Goal: Task Accomplishment & Management: Use online tool/utility

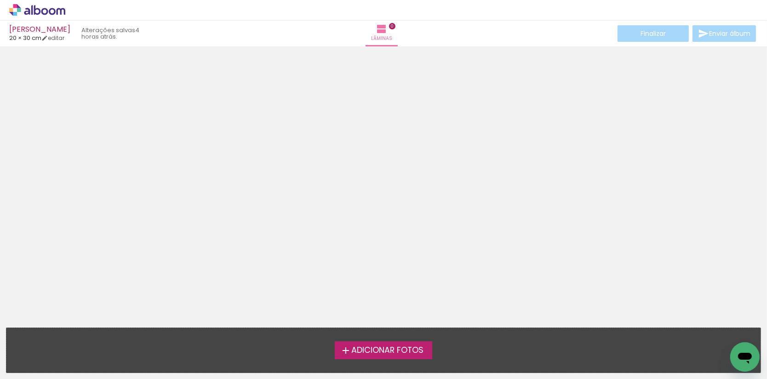
click at [381, 353] on span "Adicionar Fotos" at bounding box center [387, 351] width 72 height 8
click at [0, 0] on input "file" at bounding box center [0, 0] width 0 height 0
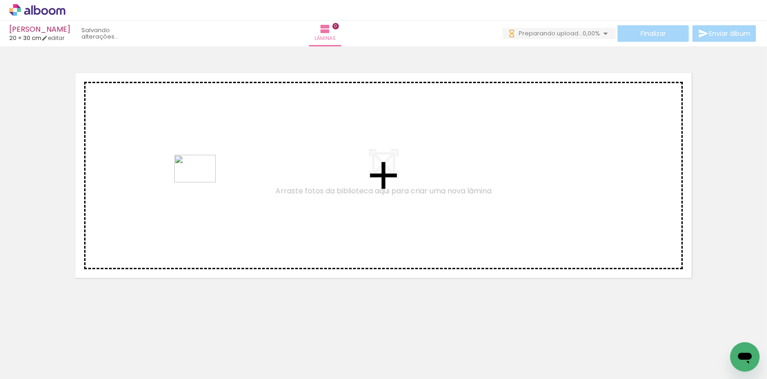
drag, startPoint x: 91, startPoint y: 357, endPoint x: 202, endPoint y: 182, distance: 207.0
click at [202, 182] on quentale-workspace at bounding box center [383, 189] width 767 height 379
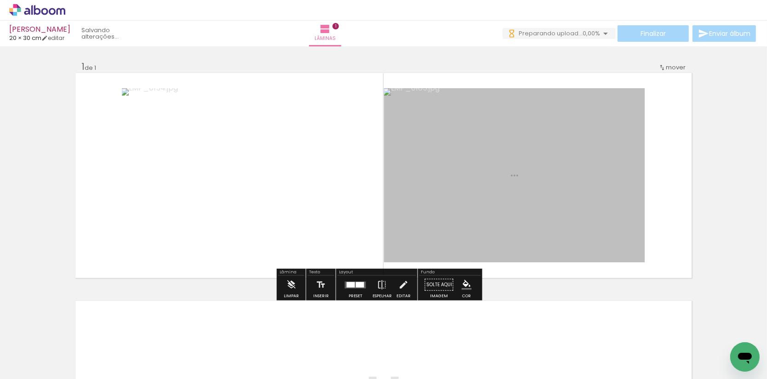
drag, startPoint x: 143, startPoint y: 357, endPoint x: 463, endPoint y: 197, distance: 357.6
click at [463, 197] on quentale-workspace at bounding box center [383, 189] width 767 height 379
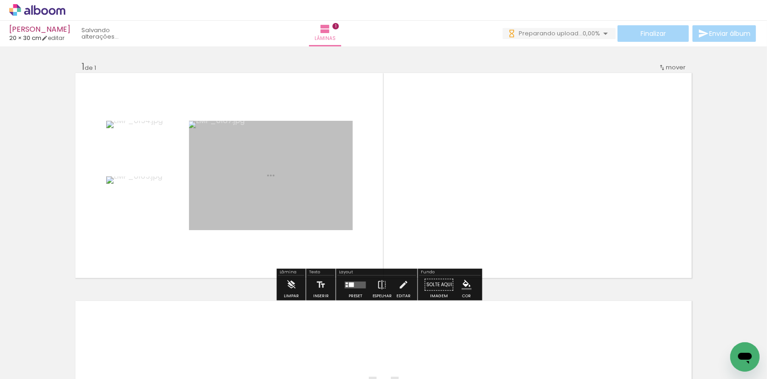
drag, startPoint x: 209, startPoint y: 354, endPoint x: 320, endPoint y: 215, distance: 177.9
click at [320, 215] on quentale-workspace at bounding box center [383, 189] width 767 height 379
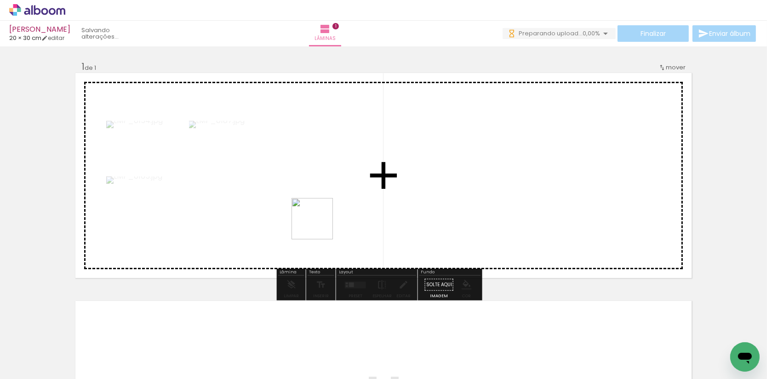
drag, startPoint x: 292, startPoint y: 275, endPoint x: 336, endPoint y: 198, distance: 88.5
click at [336, 198] on quentale-workspace at bounding box center [383, 189] width 767 height 379
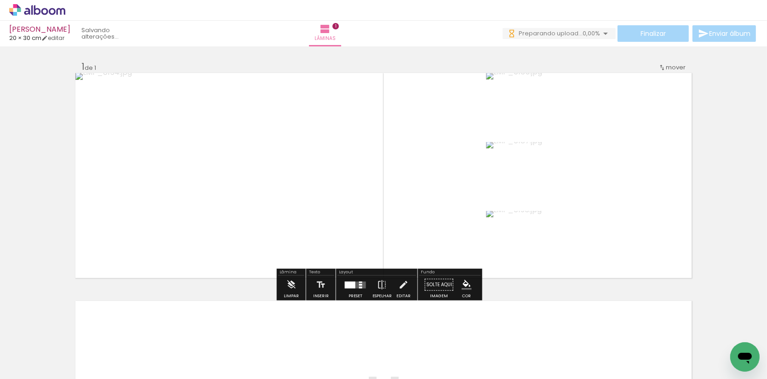
click at [355, 288] on div at bounding box center [350, 284] width 11 height 7
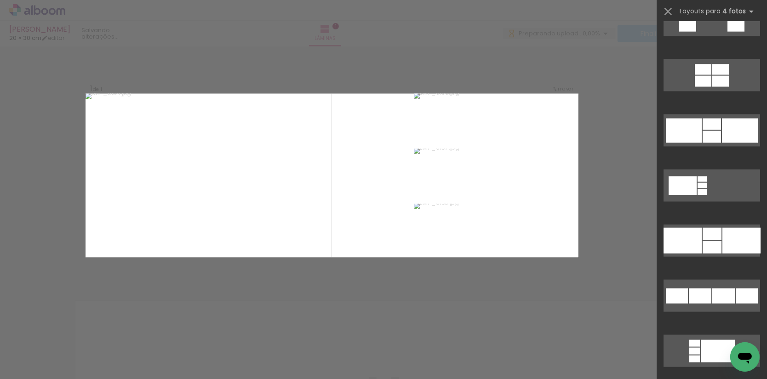
scroll to position [1188, 0]
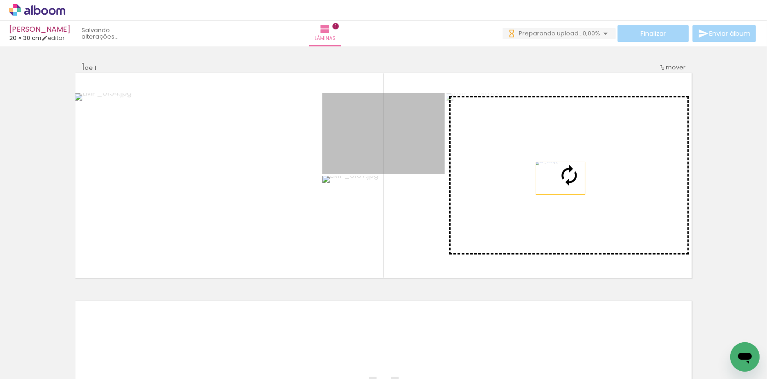
drag, startPoint x: 406, startPoint y: 155, endPoint x: 575, endPoint y: 189, distance: 172.6
click at [0, 0] on slot at bounding box center [0, 0] width 0 height 0
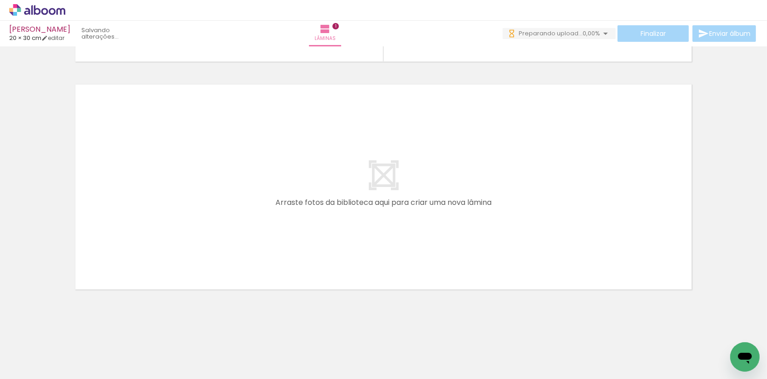
scroll to position [216, 0]
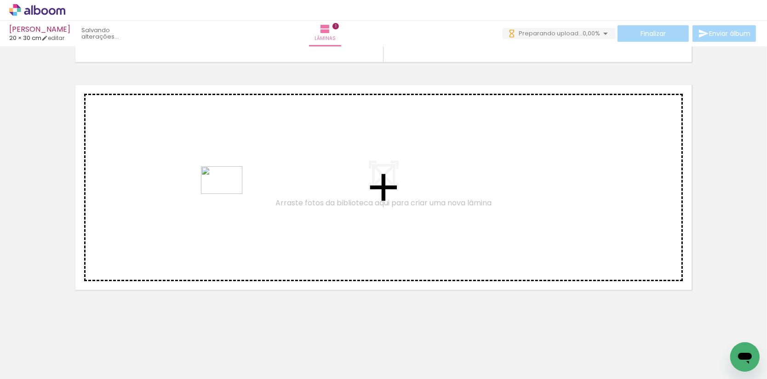
drag, startPoint x: 300, startPoint y: 350, endPoint x: 228, endPoint y: 192, distance: 173.6
click at [228, 192] on quentale-workspace at bounding box center [383, 189] width 767 height 379
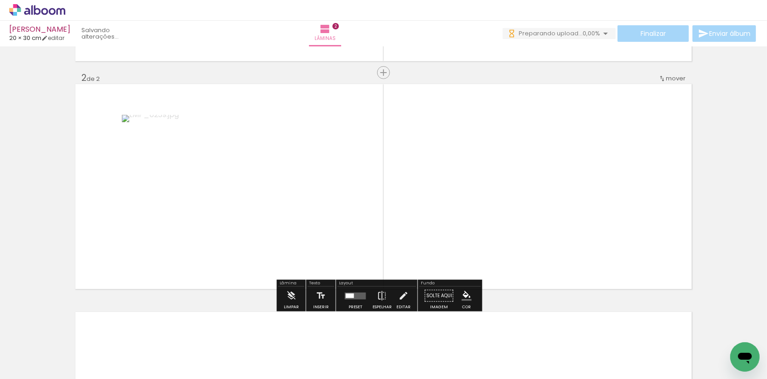
scroll to position [218, 0]
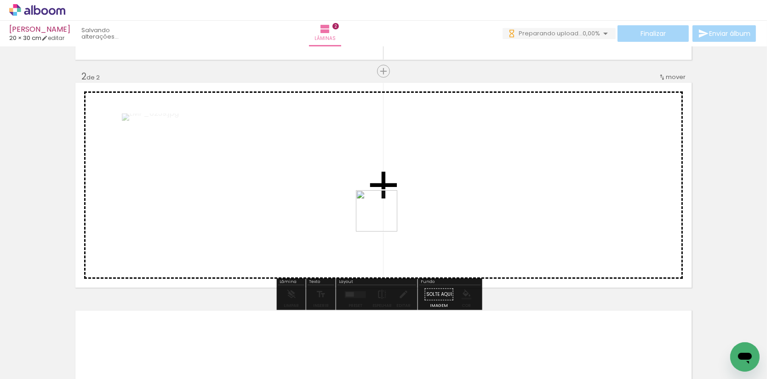
click at [384, 206] on quentale-workspace at bounding box center [383, 189] width 767 height 379
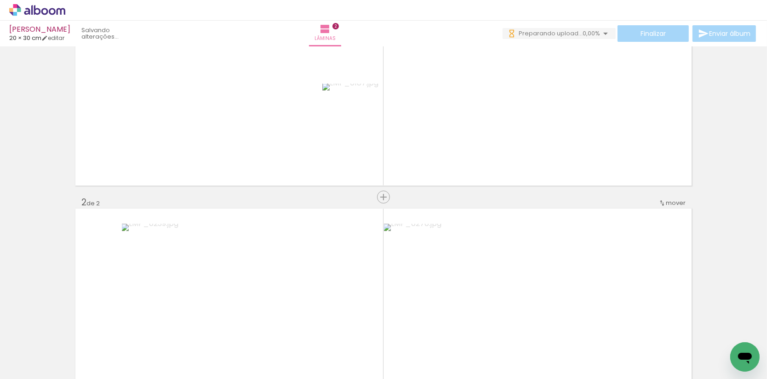
scroll to position [89, 0]
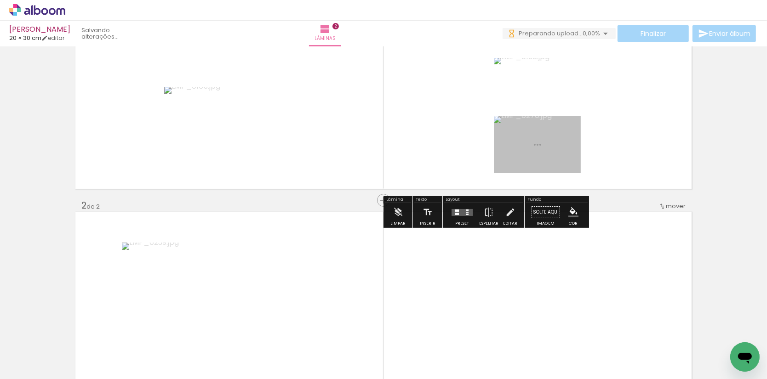
drag, startPoint x: 537, startPoint y: 280, endPoint x: 649, endPoint y: 162, distance: 162.9
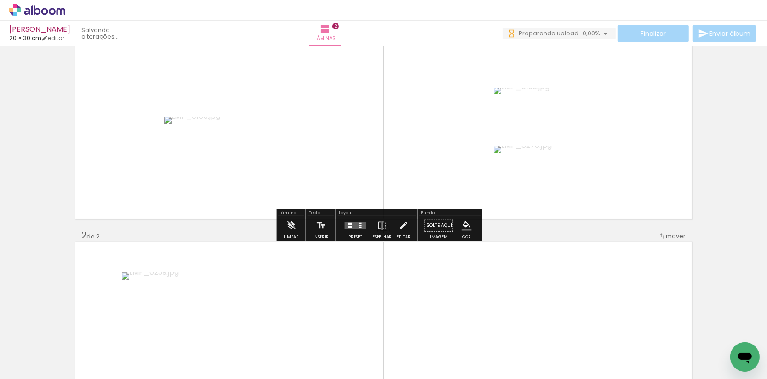
scroll to position [54, 0]
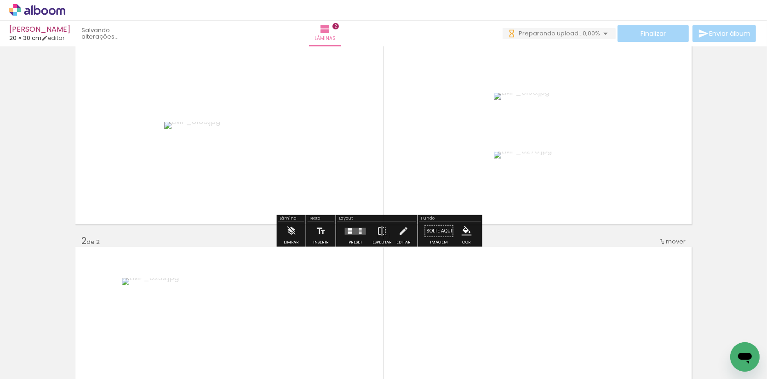
click at [355, 228] on quentale-layouter at bounding box center [355, 230] width 21 height 7
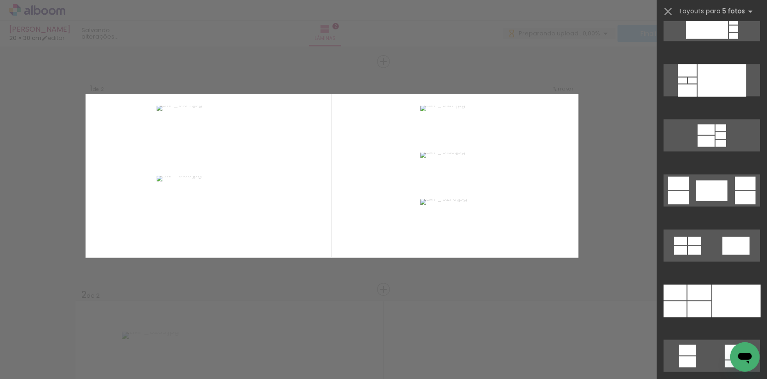
scroll to position [1343, 0]
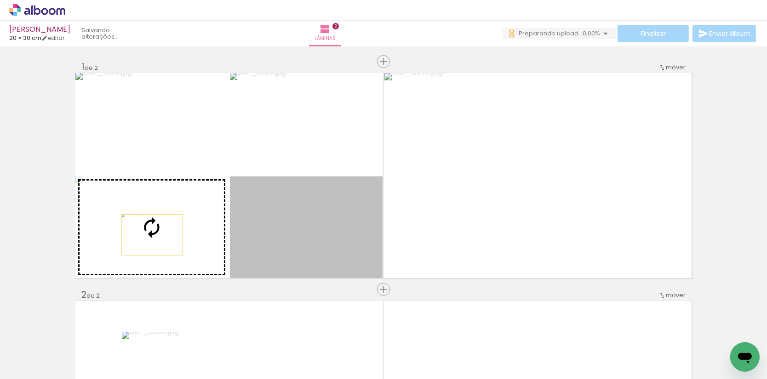
drag, startPoint x: 341, startPoint y: 235, endPoint x: 148, endPoint y: 235, distance: 193.0
click at [0, 0] on slot at bounding box center [0, 0] width 0 height 0
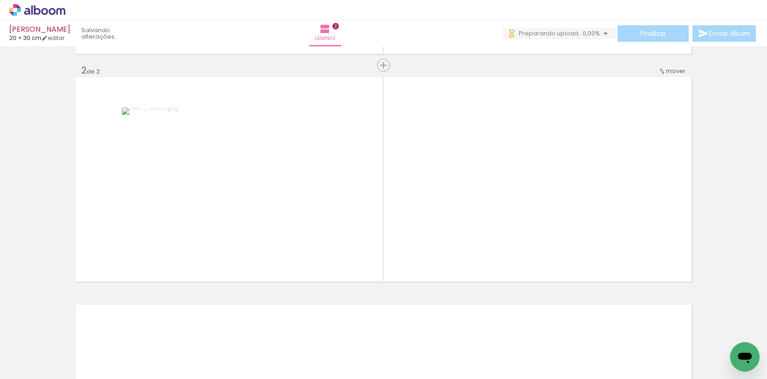
scroll to position [227, 0]
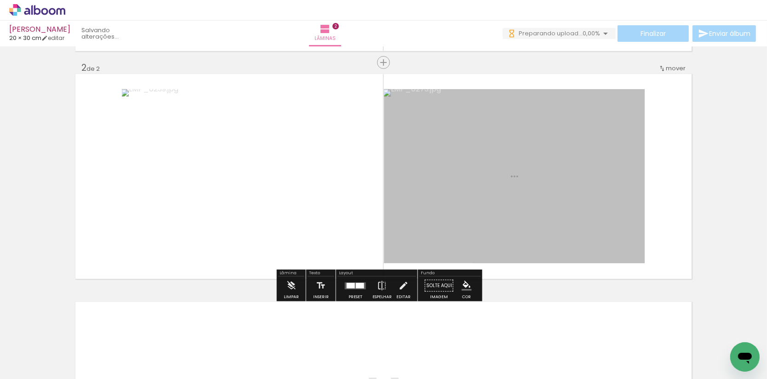
drag, startPoint x: 414, startPoint y: 350, endPoint x: 431, endPoint y: 222, distance: 129.3
click at [431, 222] on quentale-workspace at bounding box center [383, 189] width 767 height 379
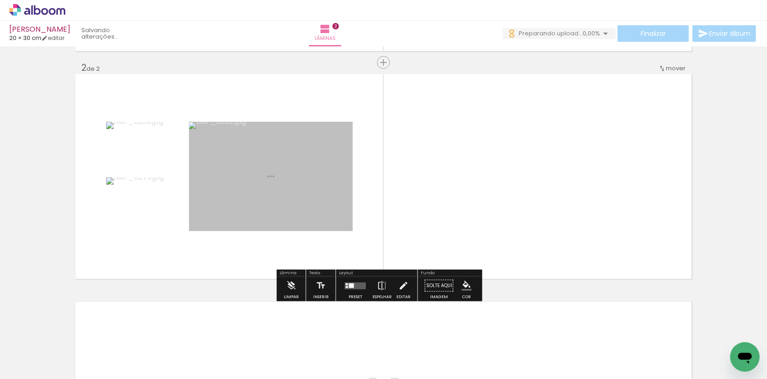
drag, startPoint x: 459, startPoint y: 359, endPoint x: 610, endPoint y: 260, distance: 180.9
click at [610, 260] on quentale-workspace at bounding box center [383, 189] width 767 height 379
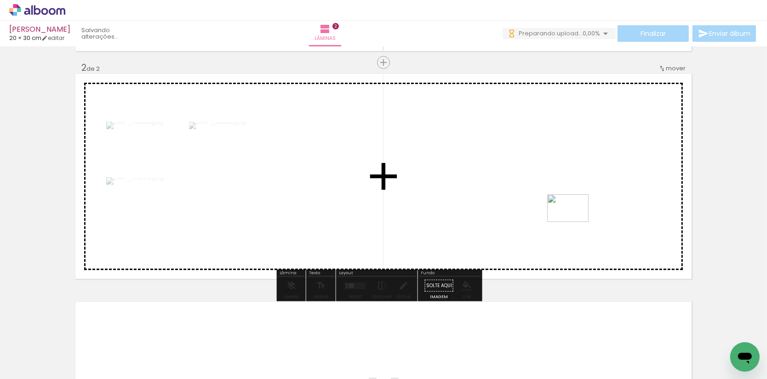
click at [574, 222] on quentale-workspace at bounding box center [383, 189] width 767 height 379
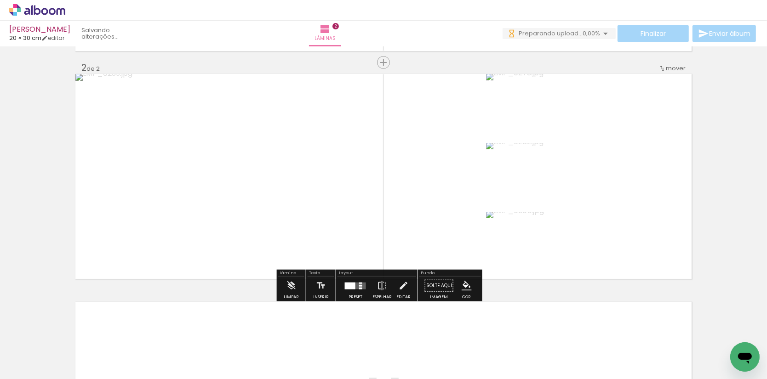
click at [366, 287] on quentale-layouter at bounding box center [355, 285] width 21 height 7
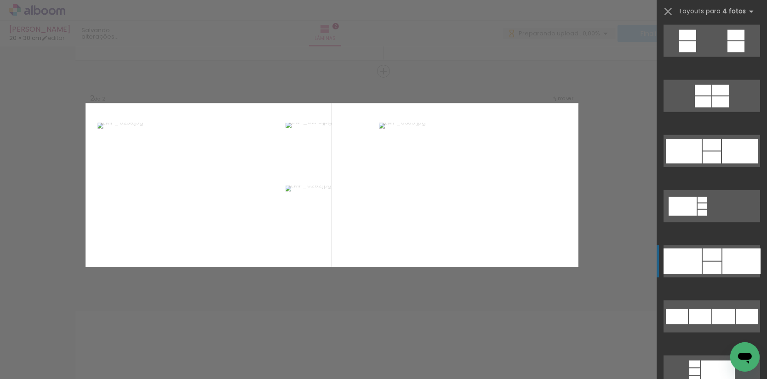
scroll to position [1165, 0]
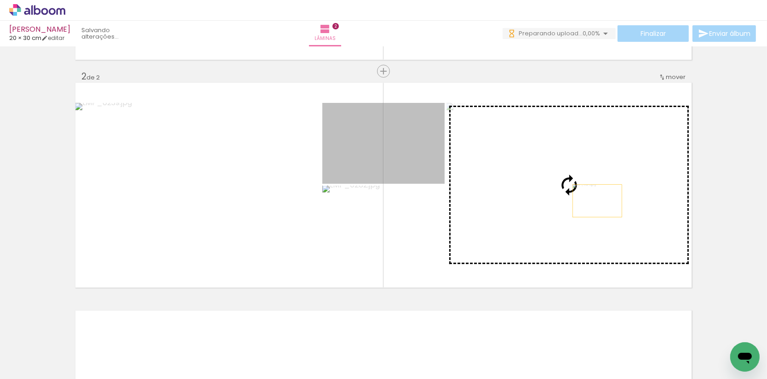
drag, startPoint x: 517, startPoint y: 179, endPoint x: 606, endPoint y: 204, distance: 92.1
click at [0, 0] on slot at bounding box center [0, 0] width 0 height 0
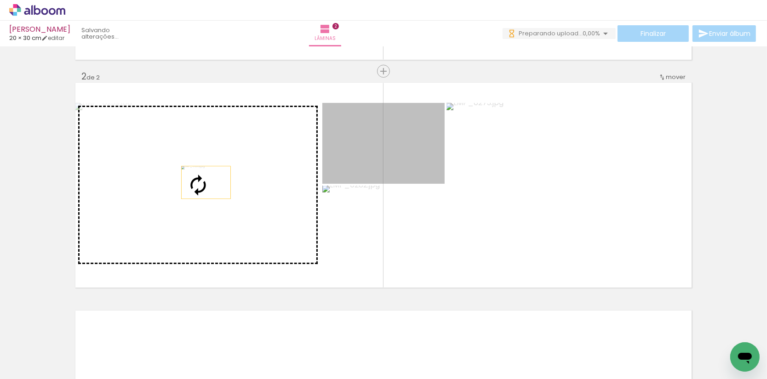
drag, startPoint x: 366, startPoint y: 154, endPoint x: 206, endPoint y: 182, distance: 161.9
click at [0, 0] on slot at bounding box center [0, 0] width 0 height 0
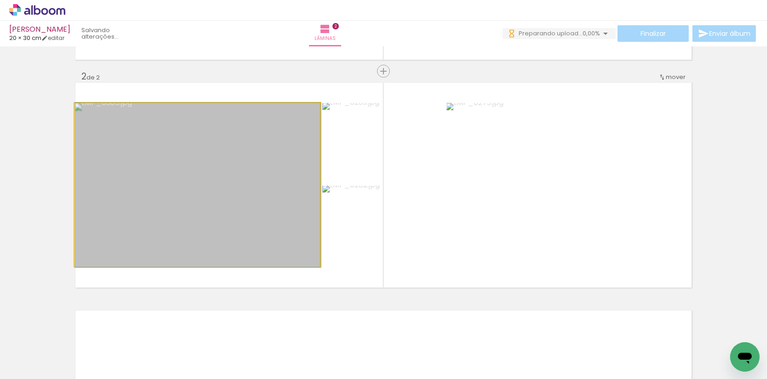
drag, startPoint x: 261, startPoint y: 193, endPoint x: 255, endPoint y: 201, distance: 10.2
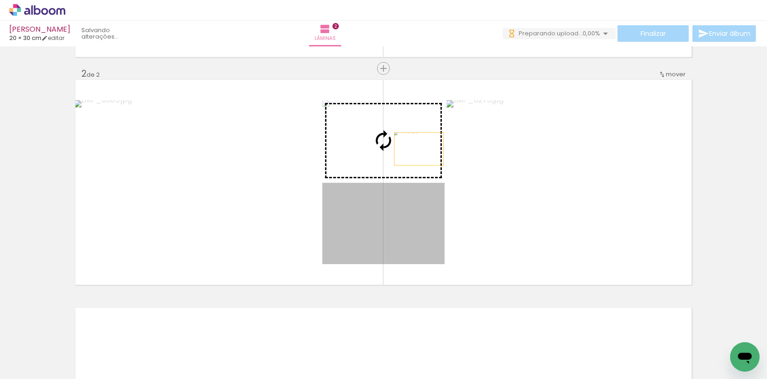
scroll to position [216, 0]
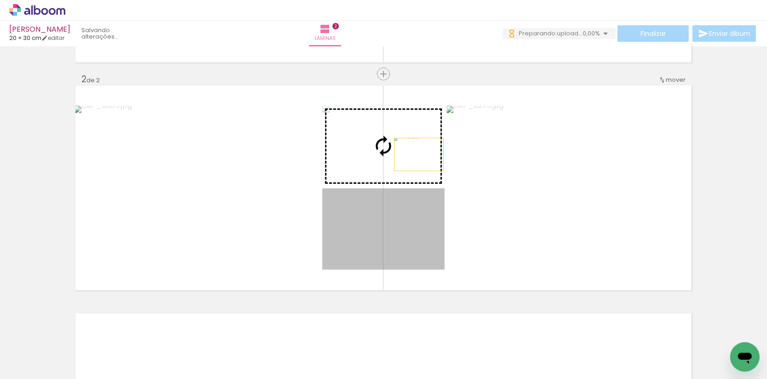
drag, startPoint x: 421, startPoint y: 224, endPoint x: 418, endPoint y: 149, distance: 75.0
click at [0, 0] on slot at bounding box center [0, 0] width 0 height 0
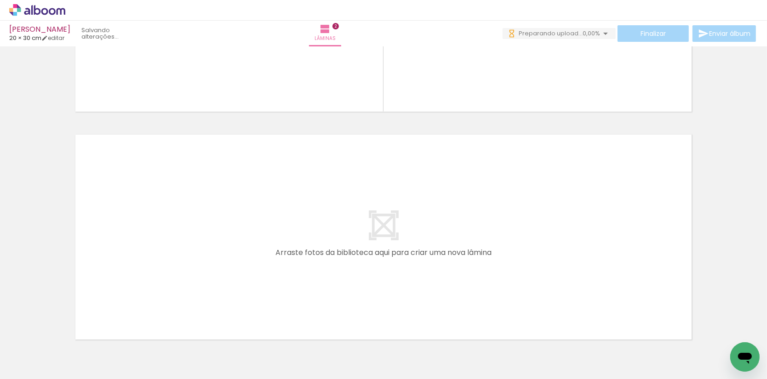
scroll to position [0, 316]
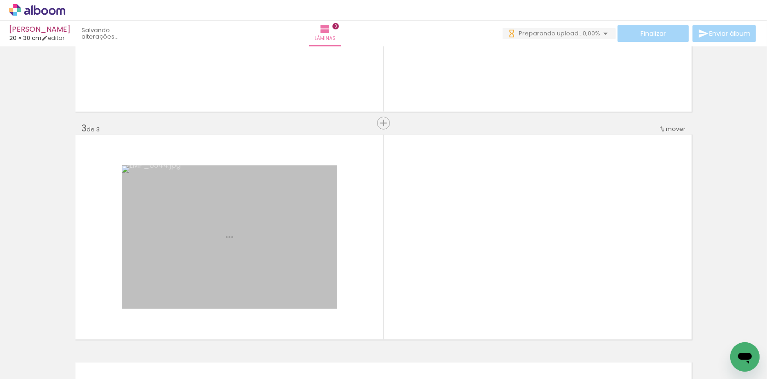
drag, startPoint x: 225, startPoint y: 307, endPoint x: 205, endPoint y: 250, distance: 60.3
click at [205, 250] on quentale-workspace at bounding box center [383, 189] width 767 height 379
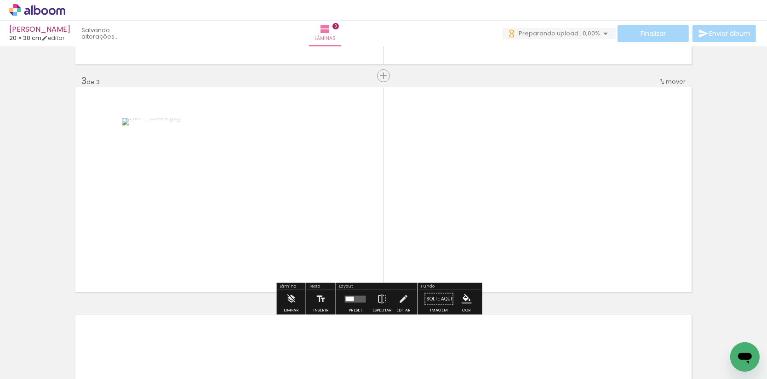
scroll to position [446, 0]
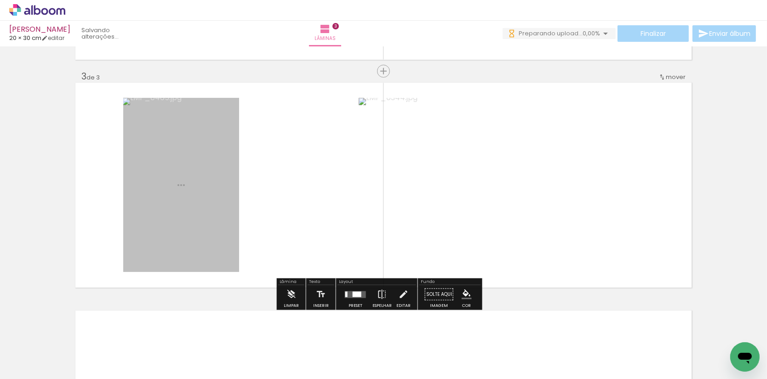
drag, startPoint x: 445, startPoint y: 303, endPoint x: 432, endPoint y: 209, distance: 94.6
click at [432, 209] on quentale-workspace at bounding box center [383, 189] width 767 height 379
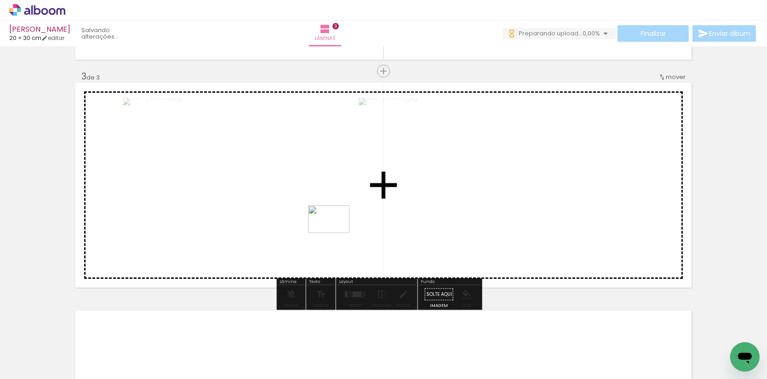
drag, startPoint x: 347, startPoint y: 340, endPoint x: 335, endPoint y: 233, distance: 107.3
click at [335, 233] on quentale-workspace at bounding box center [383, 189] width 767 height 379
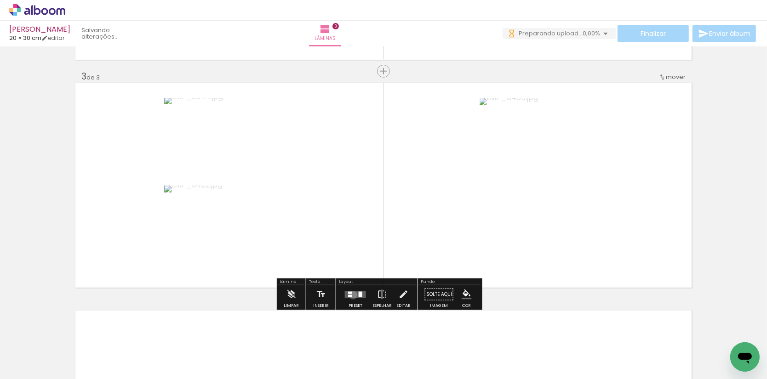
click at [356, 296] on quentale-layouter at bounding box center [355, 294] width 21 height 7
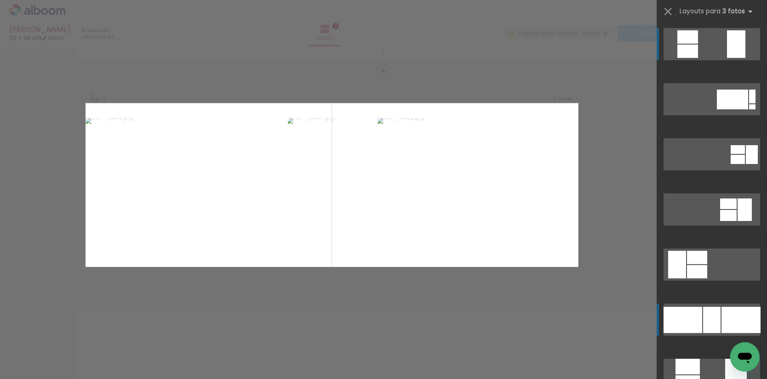
click at [749, 109] on div at bounding box center [752, 106] width 6 height 5
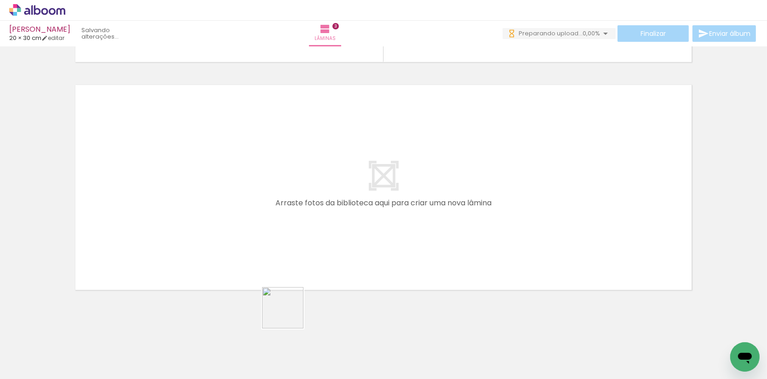
click at [289, 210] on quentale-workspace at bounding box center [383, 189] width 767 height 379
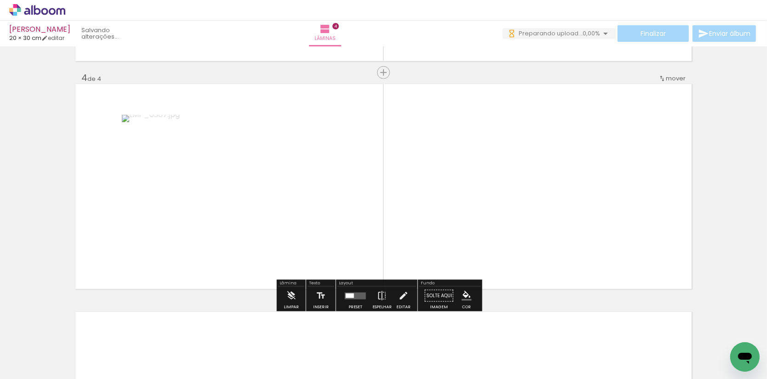
scroll to position [674, 0]
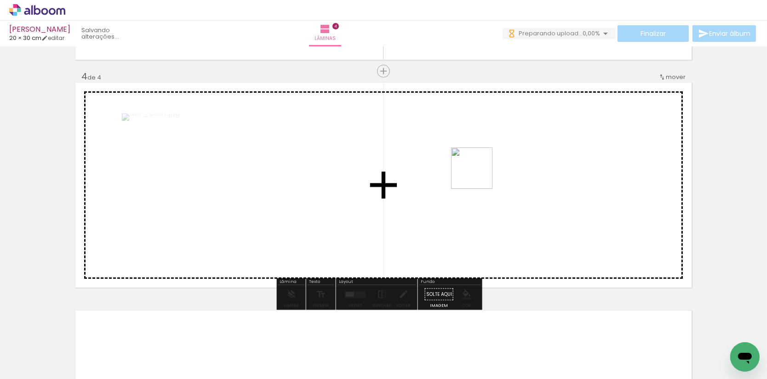
click at [478, 174] on quentale-workspace at bounding box center [383, 189] width 767 height 379
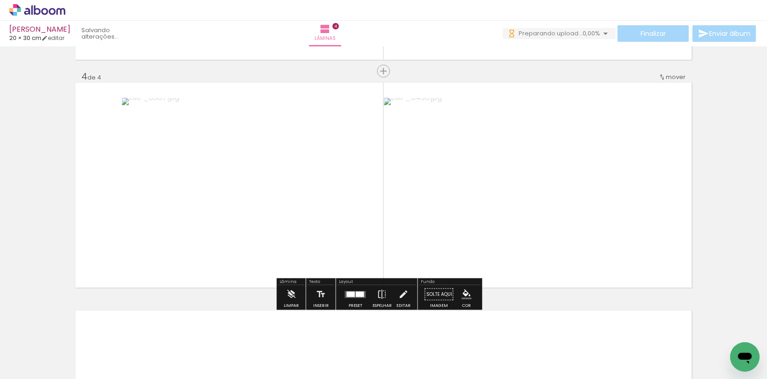
click at [351, 298] on quentale-layouter at bounding box center [355, 294] width 21 height 7
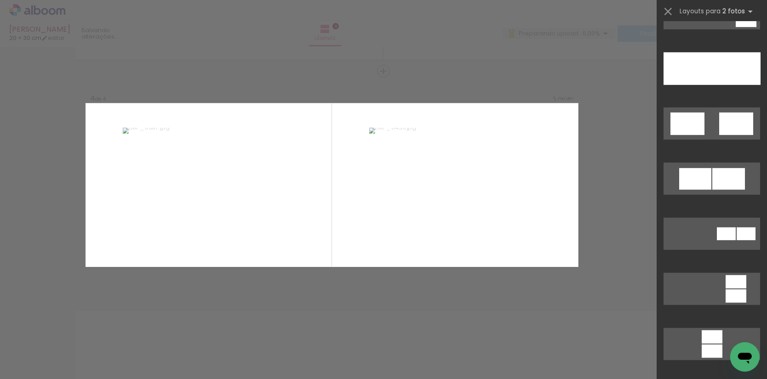
scroll to position [585, 0]
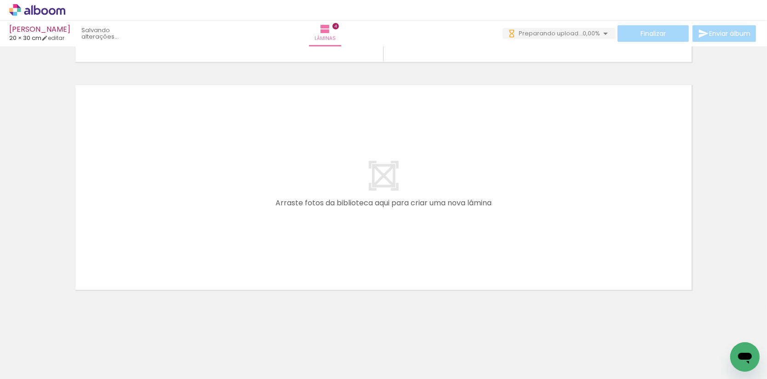
scroll to position [0, 0]
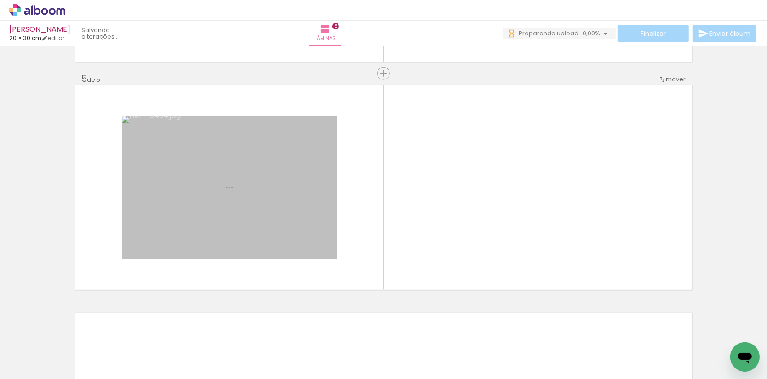
drag, startPoint x: 504, startPoint y: 345, endPoint x: 388, endPoint y: 205, distance: 182.5
click at [388, 205] on quentale-workspace at bounding box center [383, 189] width 767 height 379
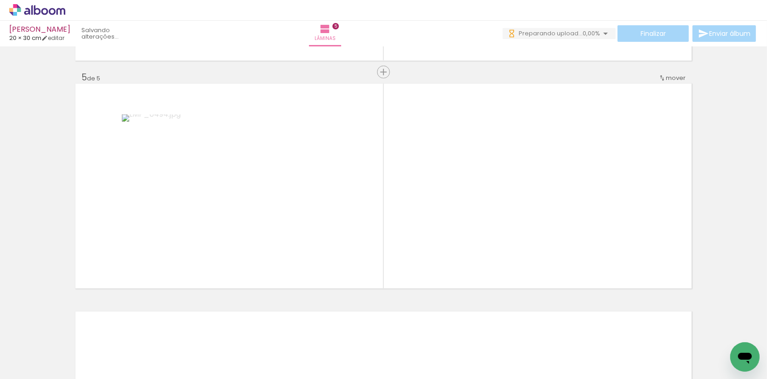
scroll to position [902, 0]
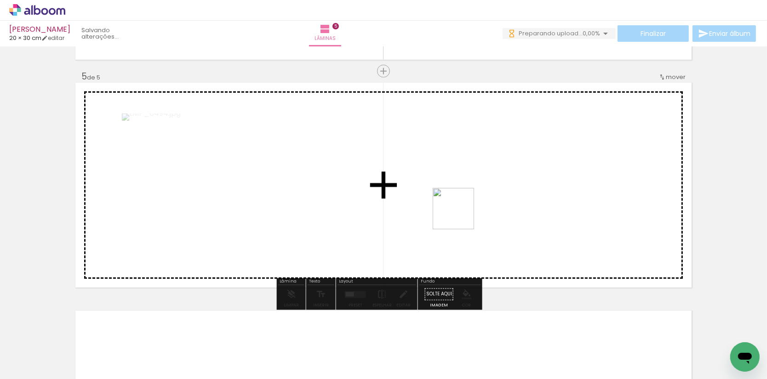
drag, startPoint x: 545, startPoint y: 354, endPoint x: 446, endPoint y: 192, distance: 189.9
click at [446, 192] on quentale-workspace at bounding box center [383, 189] width 767 height 379
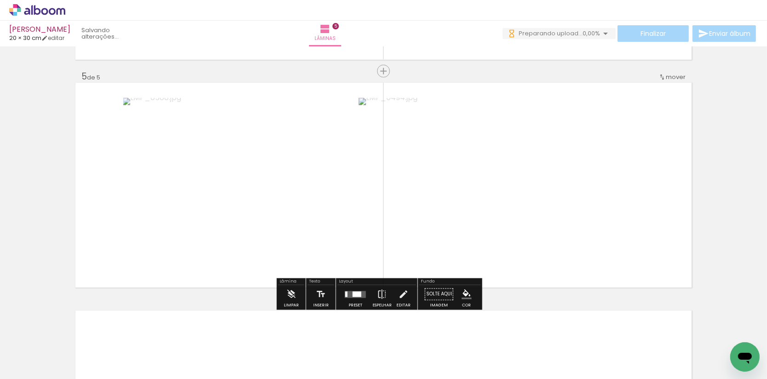
scroll to position [0, 506]
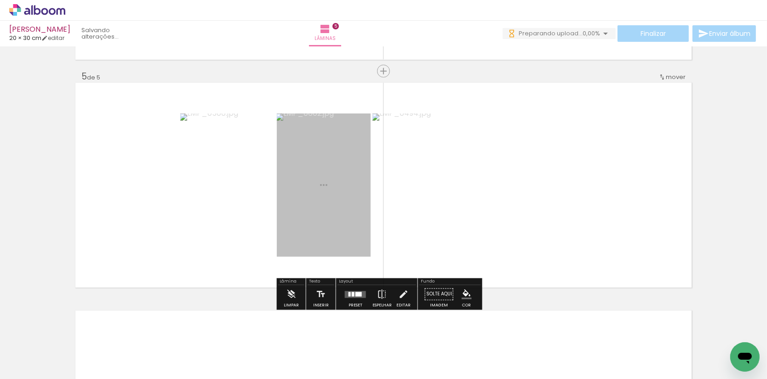
drag, startPoint x: 568, startPoint y: 321, endPoint x: 365, endPoint y: 203, distance: 234.4
click at [365, 203] on quentale-workspace at bounding box center [383, 189] width 767 height 379
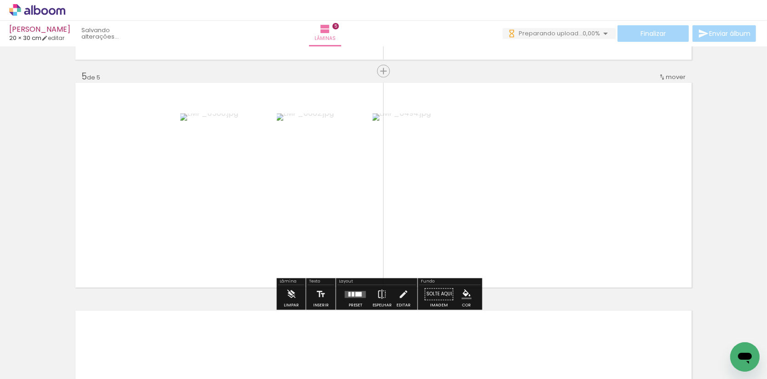
click at [362, 294] on div at bounding box center [358, 294] width 6 height 5
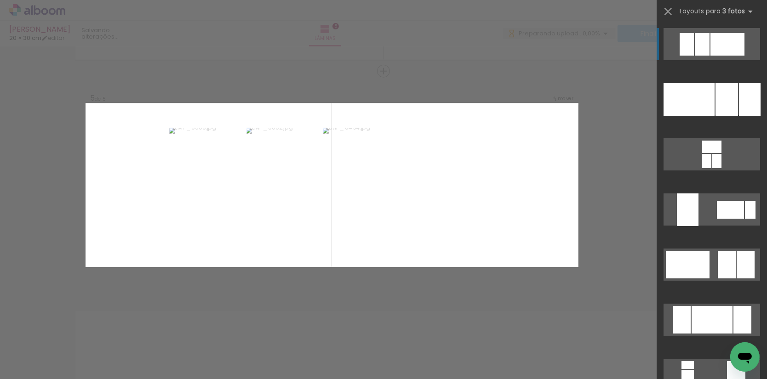
scroll to position [0, 0]
click at [734, 108] on div at bounding box center [726, 99] width 23 height 33
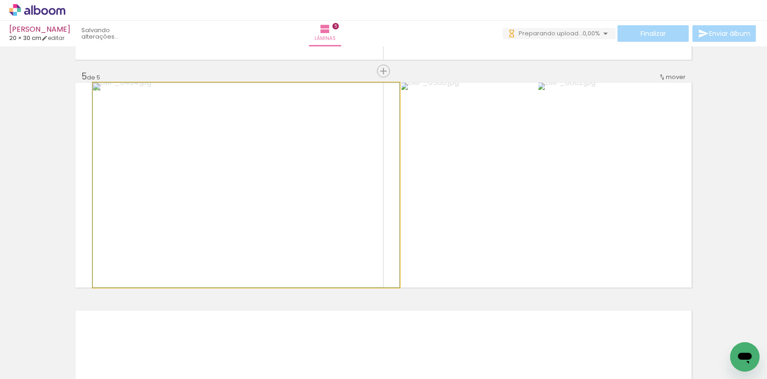
click at [285, 206] on div at bounding box center [245, 185] width 307 height 205
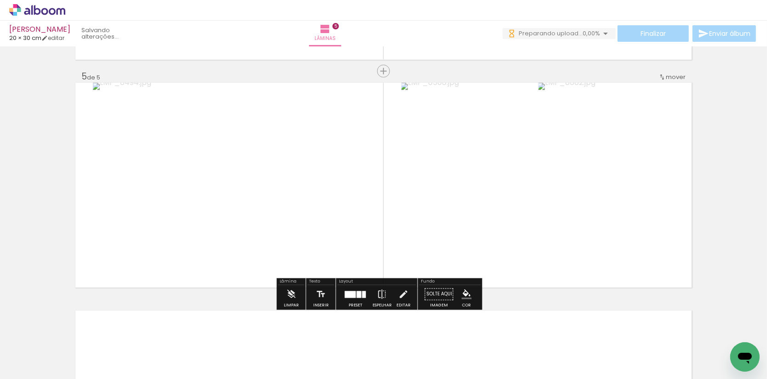
click at [296, 207] on quentale-photo at bounding box center [246, 185] width 307 height 205
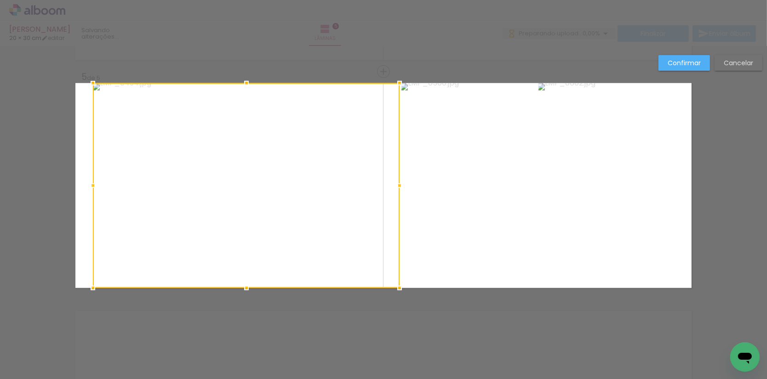
scroll to position [902, 0]
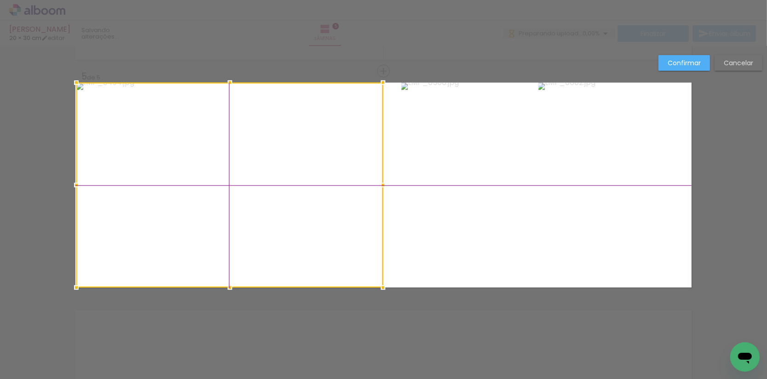
drag, startPoint x: 296, startPoint y: 207, endPoint x: 279, endPoint y: 206, distance: 16.6
click at [279, 206] on div at bounding box center [229, 185] width 307 height 205
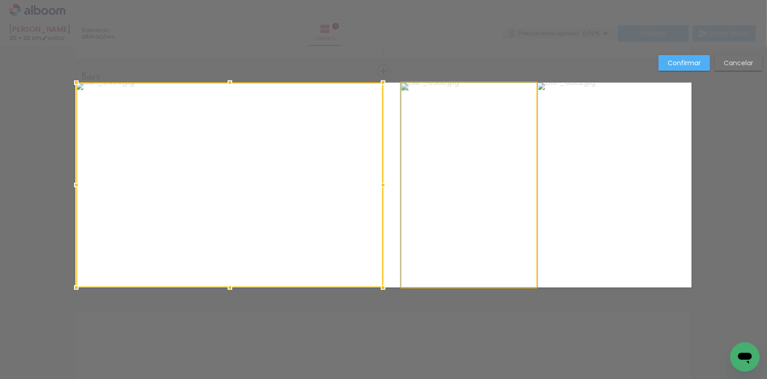
click at [451, 197] on quentale-photo at bounding box center [468, 185] width 135 height 205
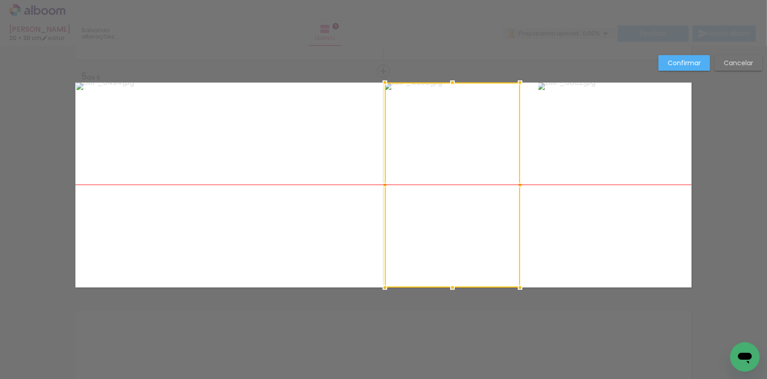
drag, startPoint x: 455, startPoint y: 199, endPoint x: 444, endPoint y: 200, distance: 10.6
click at [438, 199] on div at bounding box center [452, 185] width 135 height 205
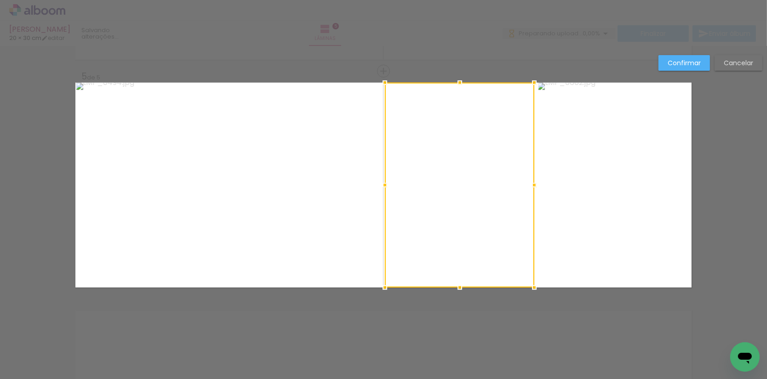
drag, startPoint x: 523, startPoint y: 183, endPoint x: 529, endPoint y: 189, distance: 8.8
click at [537, 185] on div at bounding box center [534, 185] width 18 height 18
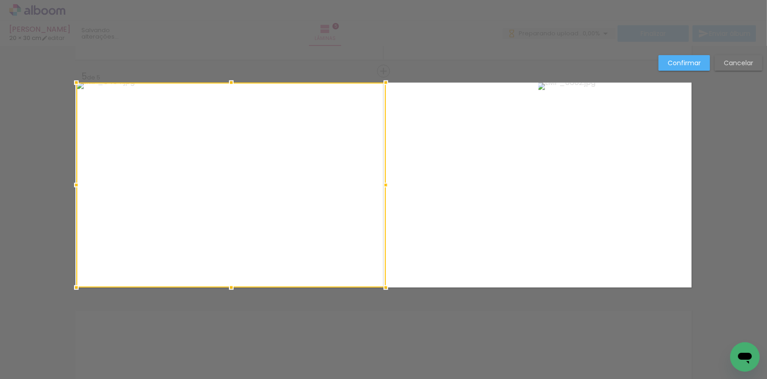
click at [386, 188] on div at bounding box center [385, 185] width 18 height 18
click at [75, 288] on div at bounding box center [73, 288] width 18 height 18
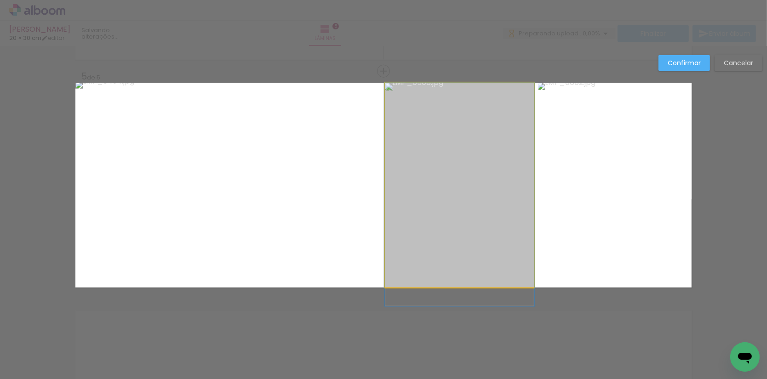
drag, startPoint x: 473, startPoint y: 268, endPoint x: 480, endPoint y: 280, distance: 13.8
click at [480, 280] on album-spread "5 de 5" at bounding box center [383, 185] width 616 height 205
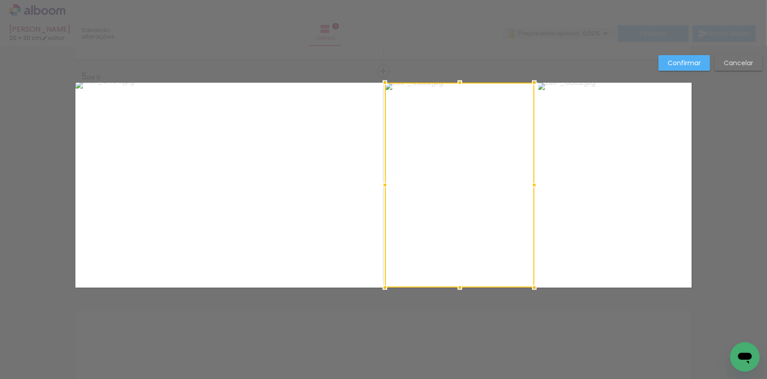
click at [596, 243] on quentale-photo at bounding box center [605, 185] width 135 height 205
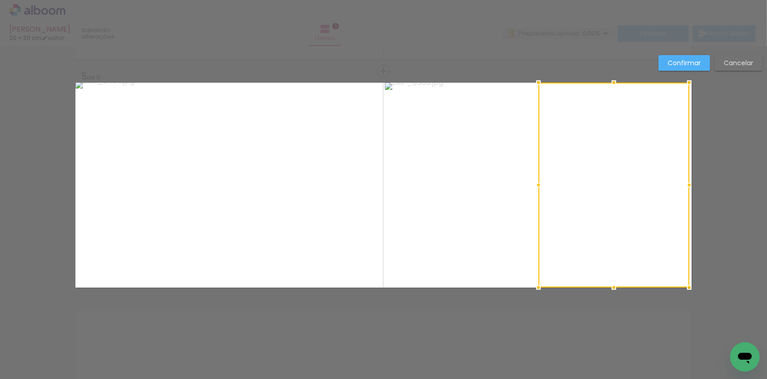
drag, startPoint x: 676, startPoint y: 183, endPoint x: 684, endPoint y: 183, distance: 8.3
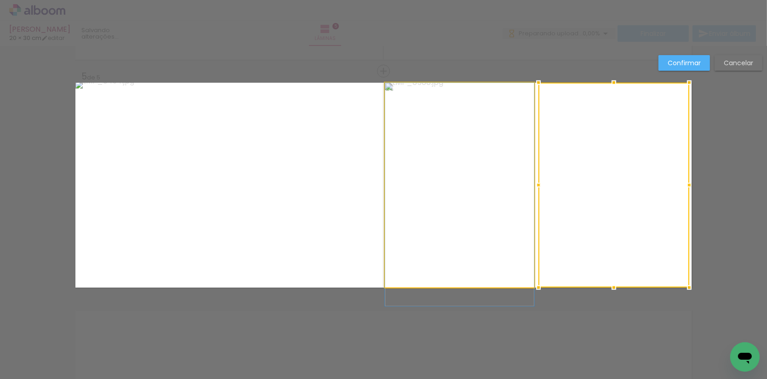
drag, startPoint x: 490, startPoint y: 185, endPoint x: 531, endPoint y: 193, distance: 41.1
click at [490, 185] on album-spread "5 de 5" at bounding box center [383, 185] width 616 height 205
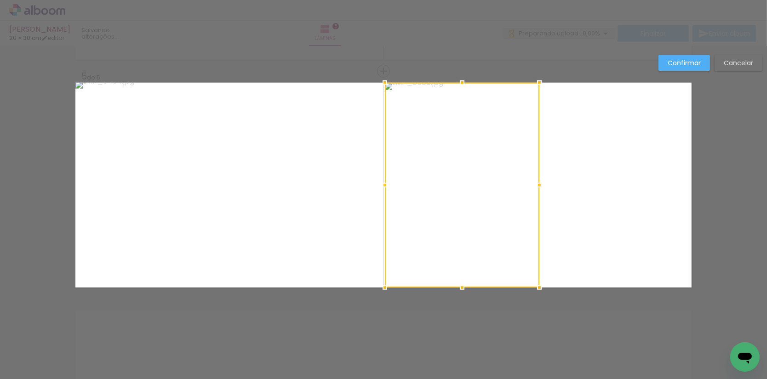
drag, startPoint x: 534, startPoint y: 186, endPoint x: 528, endPoint y: 186, distance: 6.0
click at [528, 186] on div at bounding box center [462, 185] width 154 height 205
drag, startPoint x: 580, startPoint y: 207, endPoint x: 624, endPoint y: 207, distance: 44.1
click at [580, 207] on quentale-photo at bounding box center [613, 185] width 151 height 205
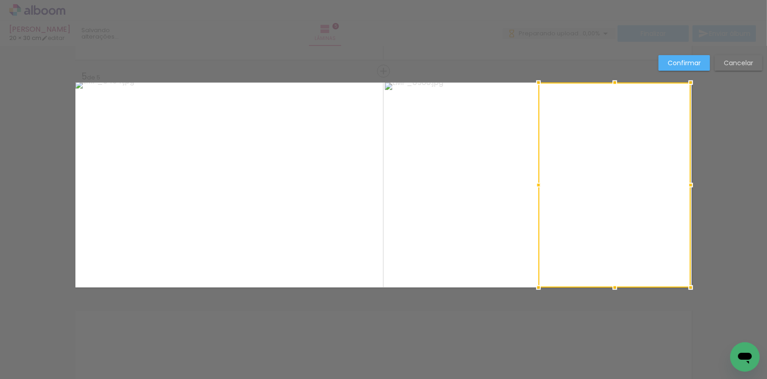
drag, startPoint x: 691, startPoint y: 184, endPoint x: 705, endPoint y: 188, distance: 14.2
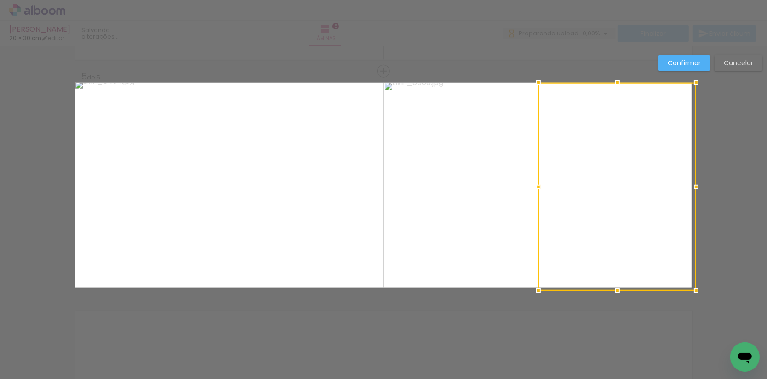
drag, startPoint x: 692, startPoint y: 284, endPoint x: 682, endPoint y: 307, distance: 25.2
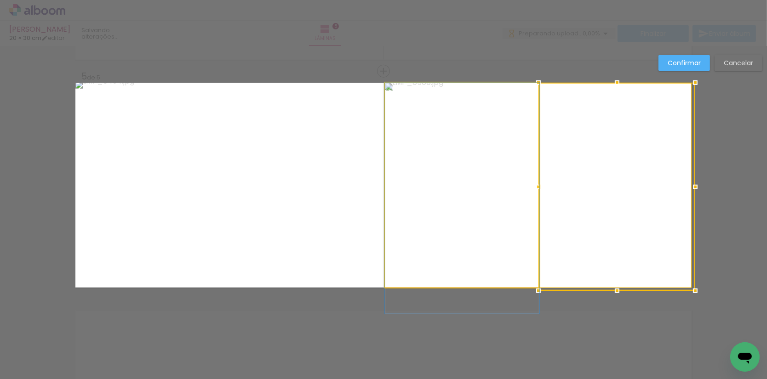
click at [498, 248] on album-spread "5 de 5" at bounding box center [383, 185] width 616 height 205
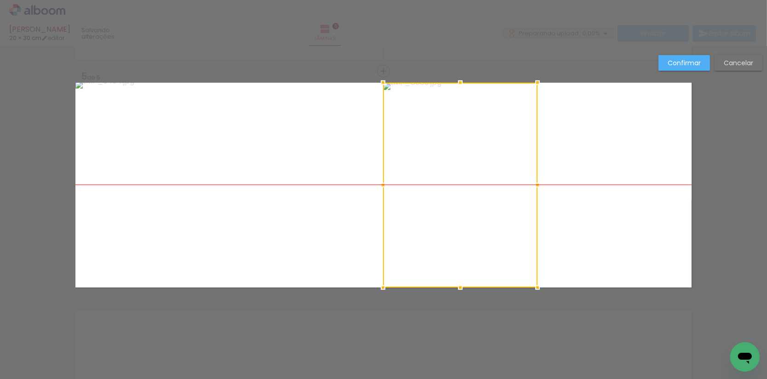
click at [473, 243] on div at bounding box center [460, 185] width 154 height 205
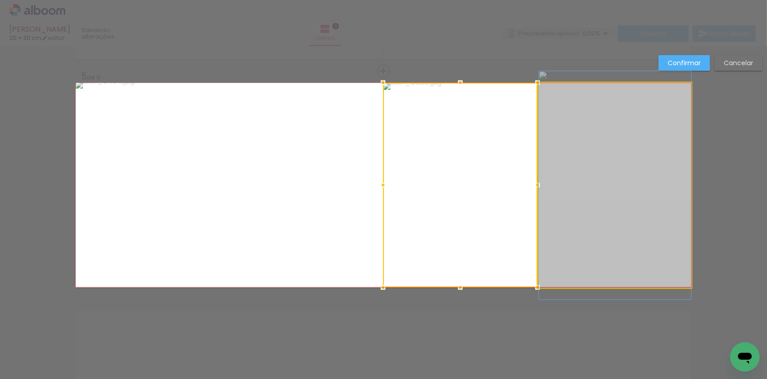
drag, startPoint x: 605, startPoint y: 232, endPoint x: 593, endPoint y: 231, distance: 12.0
click at [593, 232] on album-spread "5 de 5" at bounding box center [383, 185] width 616 height 205
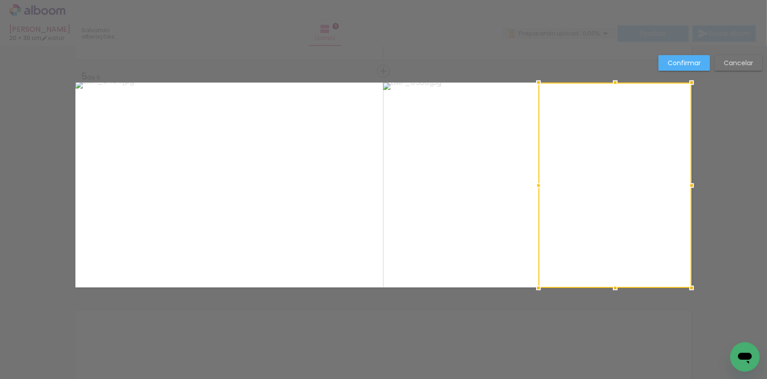
click at [0, 0] on slot "Confirmar" at bounding box center [0, 0] width 0 height 0
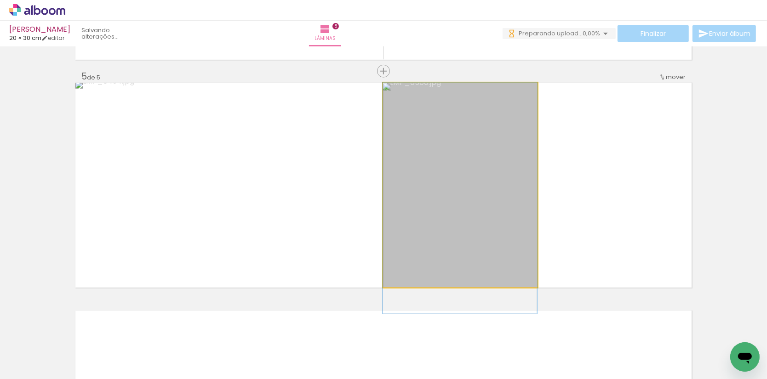
drag, startPoint x: 468, startPoint y: 207, endPoint x: 485, endPoint y: 213, distance: 18.0
click at [467, 212] on div at bounding box center [459, 198] width 154 height 231
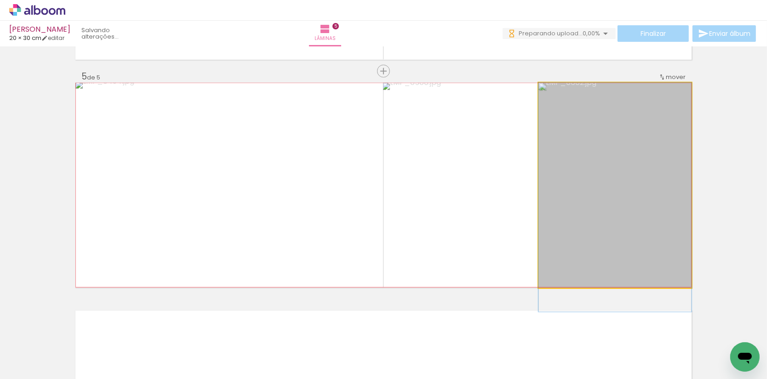
drag, startPoint x: 680, startPoint y: 194, endPoint x: 707, endPoint y: 228, distance: 43.9
click at [681, 212] on div at bounding box center [614, 197] width 153 height 229
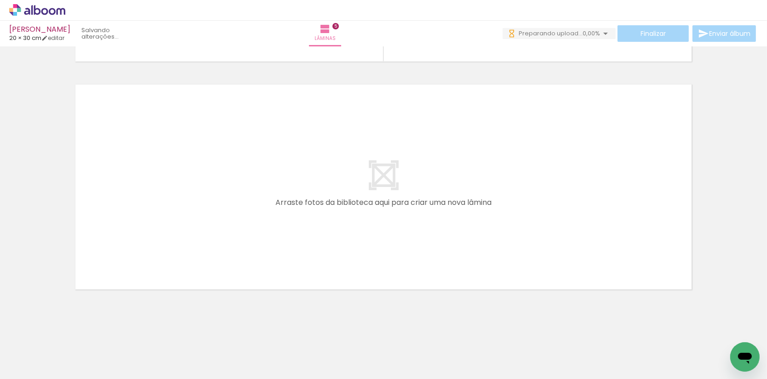
scroll to position [1128, 0]
drag, startPoint x: 398, startPoint y: 347, endPoint x: 303, endPoint y: 203, distance: 172.3
click at [303, 203] on quentale-workspace at bounding box center [383, 189] width 767 height 379
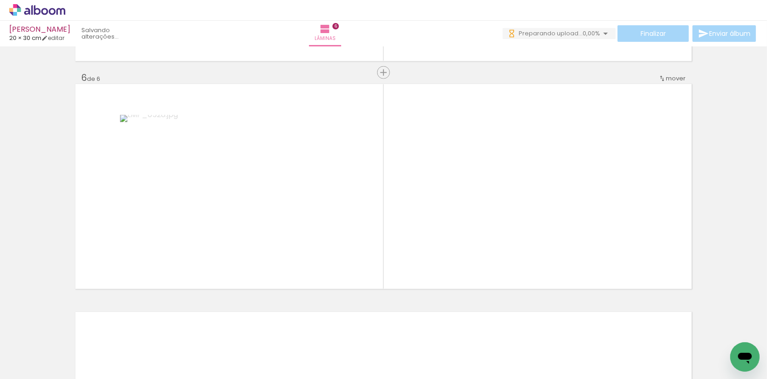
scroll to position [1131, 0]
drag, startPoint x: 444, startPoint y: 305, endPoint x: 406, endPoint y: 191, distance: 120.2
click at [406, 191] on quentale-workspace at bounding box center [383, 189] width 767 height 379
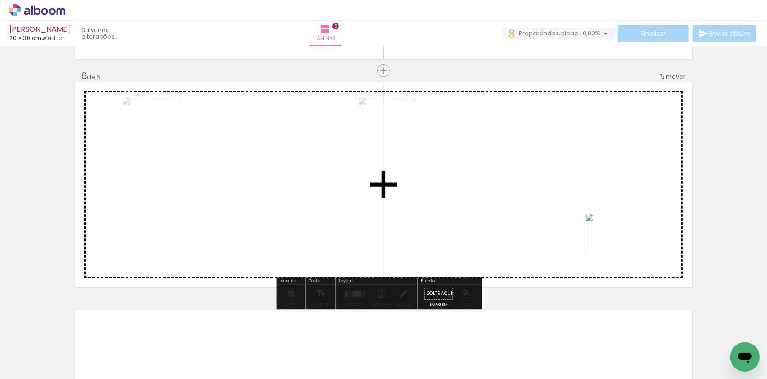
drag, startPoint x: 513, startPoint y: 353, endPoint x: 612, endPoint y: 240, distance: 150.4
click at [612, 240] on quentale-workspace at bounding box center [383, 189] width 767 height 379
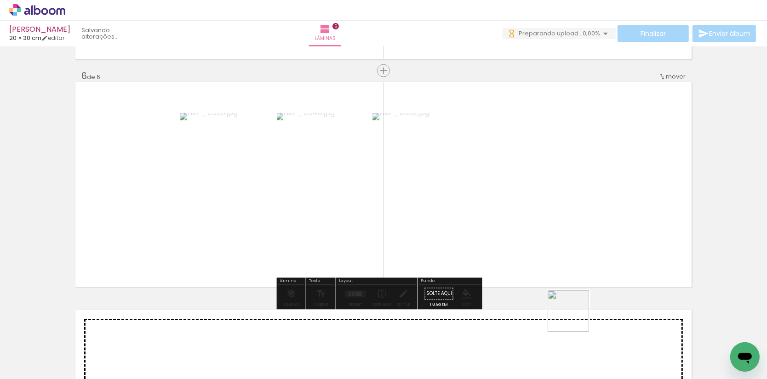
drag, startPoint x: 574, startPoint y: 335, endPoint x: 590, endPoint y: 222, distance: 114.6
click at [590, 222] on quentale-workspace at bounding box center [383, 189] width 767 height 379
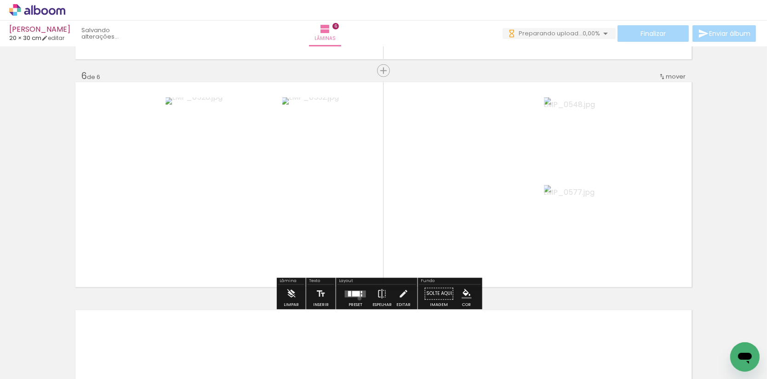
click at [362, 300] on div at bounding box center [355, 294] width 25 height 18
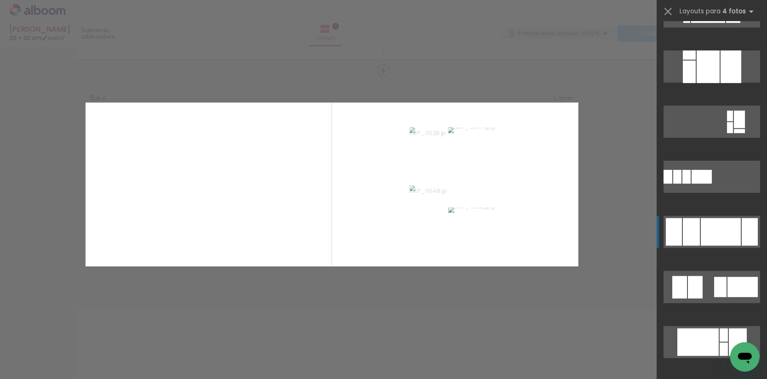
scroll to position [696, 0]
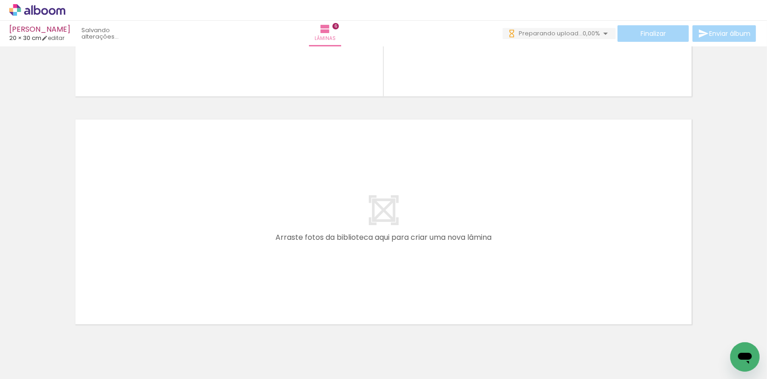
scroll to position [0, 847]
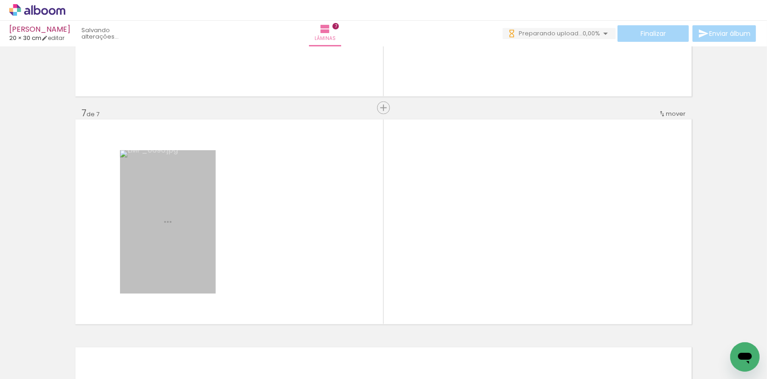
drag, startPoint x: 341, startPoint y: 349, endPoint x: 311, endPoint y: 222, distance: 130.8
click at [311, 222] on quentale-workspace at bounding box center [383, 189] width 767 height 379
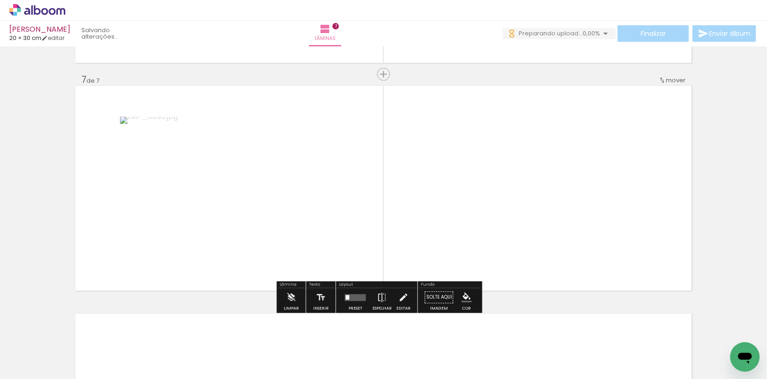
scroll to position [1358, 0]
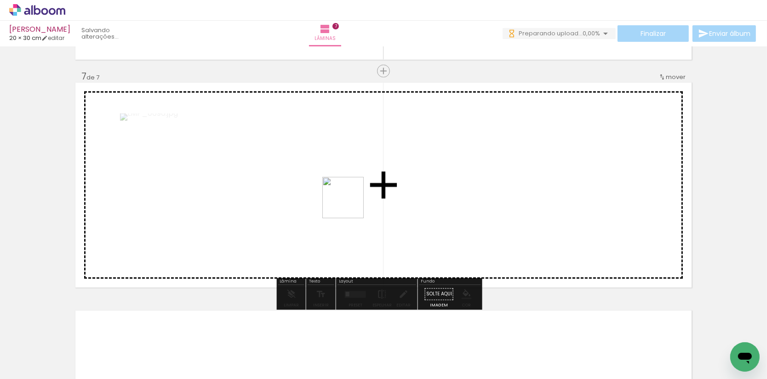
drag, startPoint x: 369, startPoint y: 278, endPoint x: 350, endPoint y: 204, distance: 76.5
click at [350, 204] on quentale-workspace at bounding box center [383, 189] width 767 height 379
drag, startPoint x: 590, startPoint y: 358, endPoint x: 483, endPoint y: 217, distance: 176.8
click at [483, 217] on quentale-workspace at bounding box center [383, 189] width 767 height 379
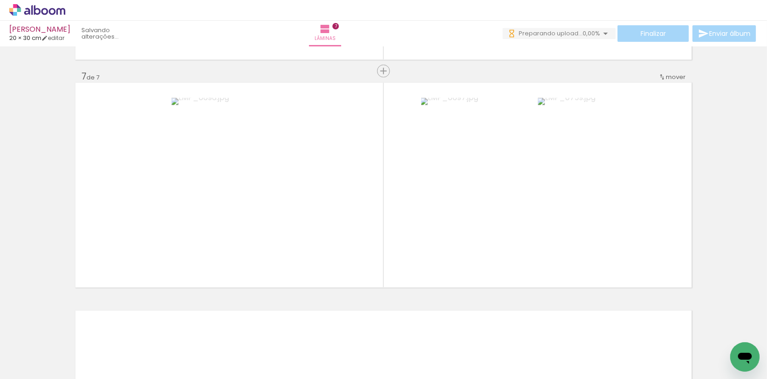
scroll to position [0, 1017]
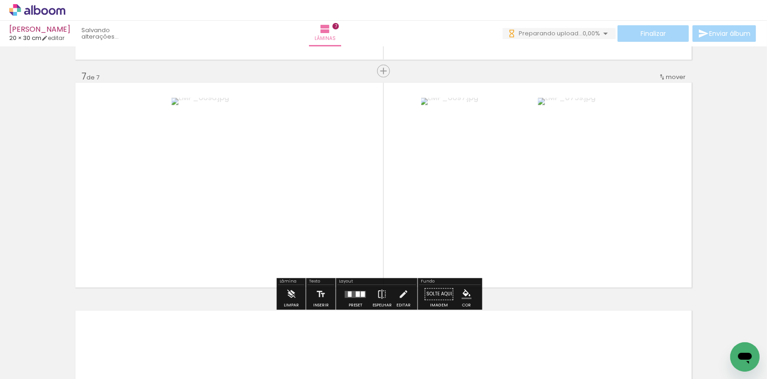
click at [363, 292] on div at bounding box center [363, 294] width 4 height 6
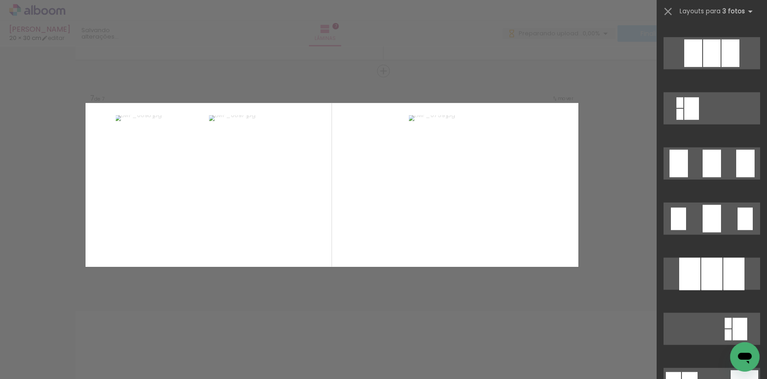
scroll to position [700, 0]
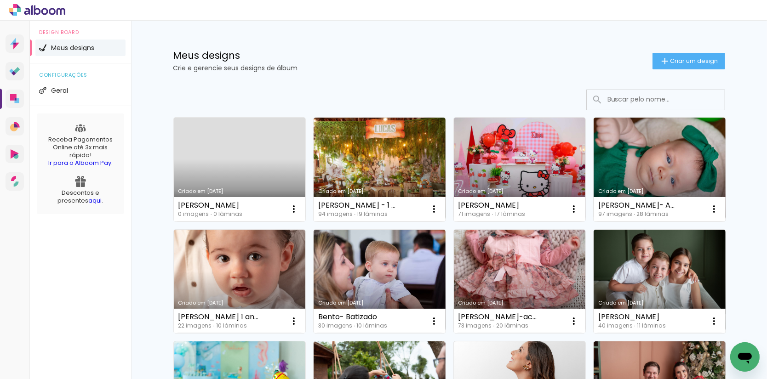
click at [241, 169] on link "Criado em 28/08/25" at bounding box center [240, 170] width 132 height 104
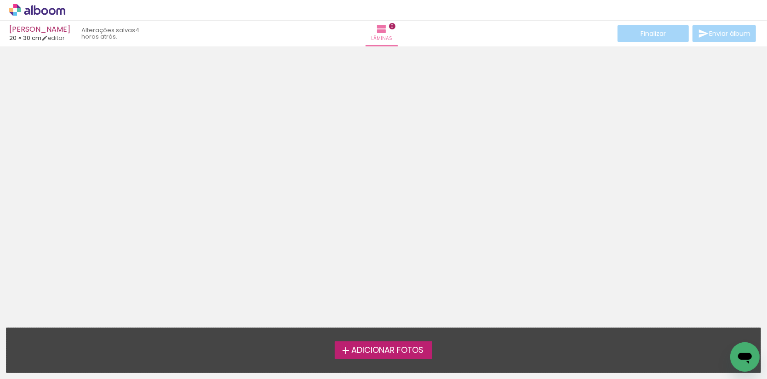
click at [392, 358] on label "Adicionar Fotos" at bounding box center [384, 349] width 98 height 17
click at [0, 0] on input "file" at bounding box center [0, 0] width 0 height 0
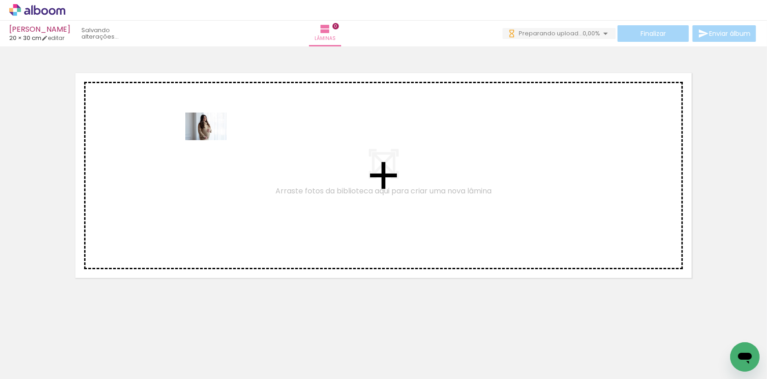
drag, startPoint x: 96, startPoint y: 354, endPoint x: 213, endPoint y: 140, distance: 243.9
click at [213, 140] on quentale-workspace at bounding box center [383, 189] width 767 height 379
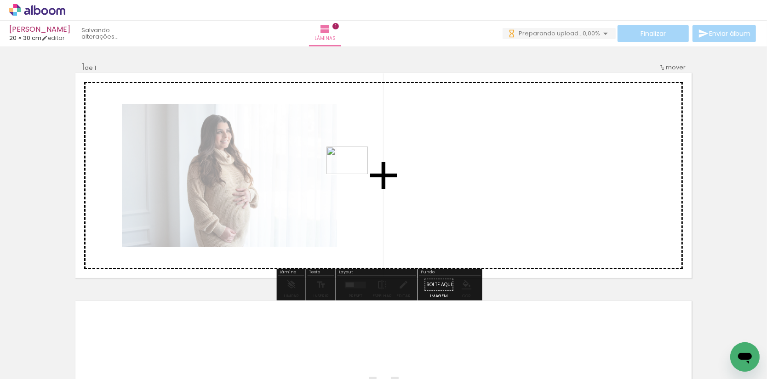
drag, startPoint x: 144, startPoint y: 359, endPoint x: 354, endPoint y: 174, distance: 280.0
click at [354, 174] on quentale-workspace at bounding box center [383, 189] width 767 height 379
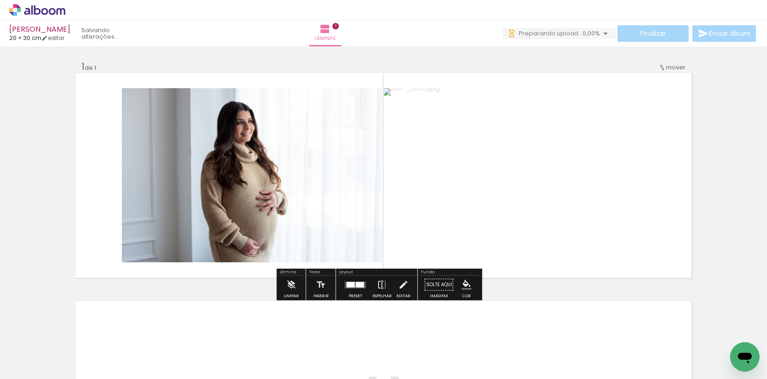
drag, startPoint x: 194, startPoint y: 351, endPoint x: 281, endPoint y: 182, distance: 190.5
click at [281, 182] on quentale-workspace at bounding box center [383, 189] width 767 height 379
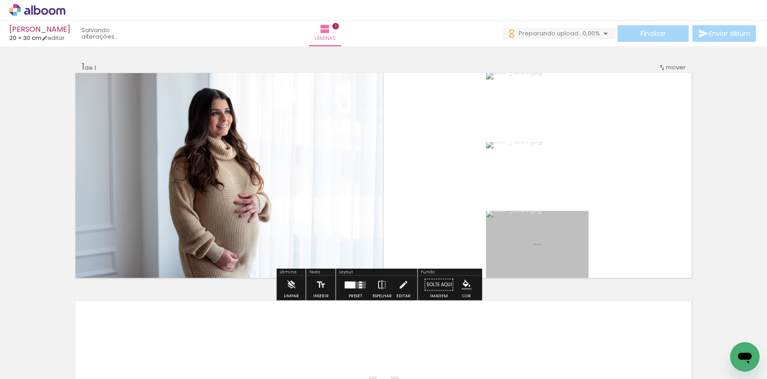
drag, startPoint x: 252, startPoint y: 347, endPoint x: 338, endPoint y: 193, distance: 176.9
click at [338, 193] on quentale-workspace at bounding box center [383, 189] width 767 height 379
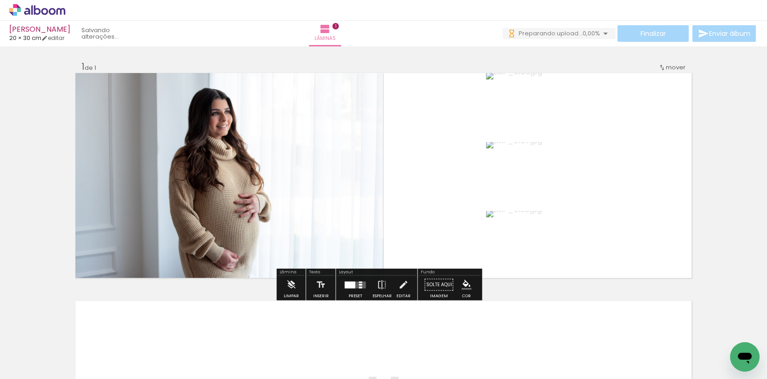
click at [360, 288] on quentale-layouter at bounding box center [355, 284] width 21 height 7
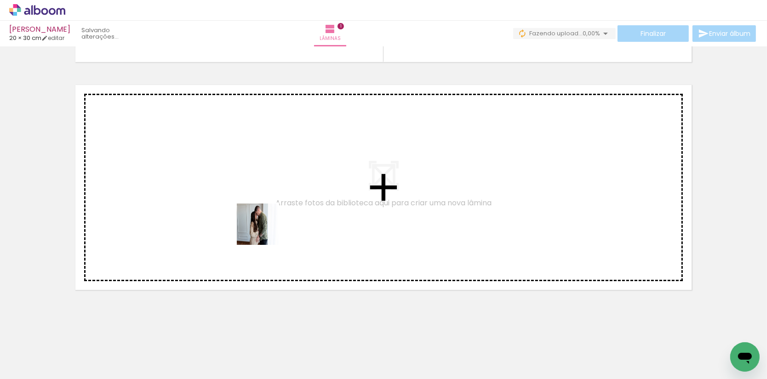
drag, startPoint x: 298, startPoint y: 317, endPoint x: 252, endPoint y: 206, distance: 119.7
click at [252, 206] on quentale-workspace at bounding box center [383, 189] width 767 height 379
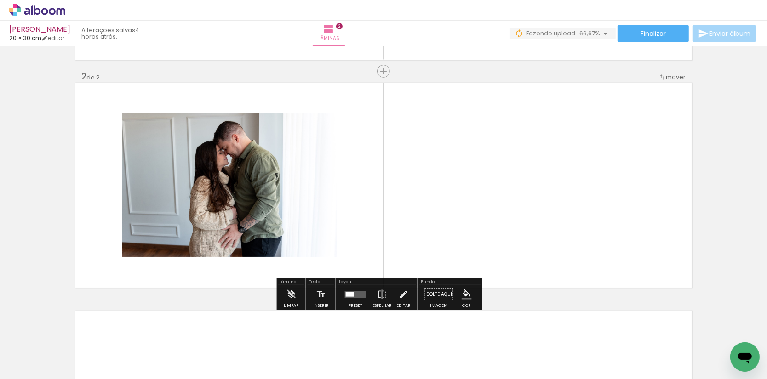
scroll to position [219, 0]
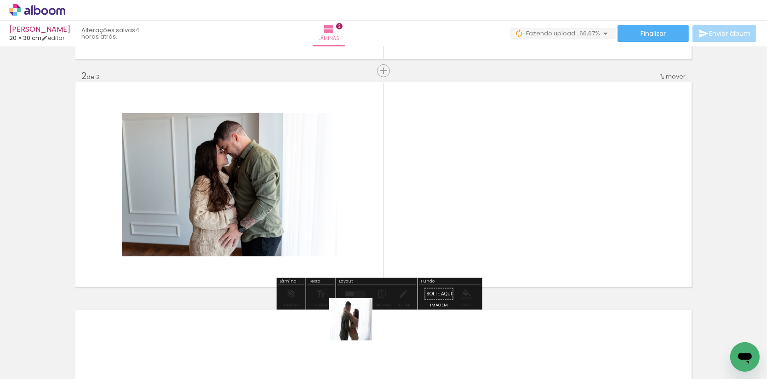
drag, startPoint x: 354, startPoint y: 356, endPoint x: 365, endPoint y: 201, distance: 155.2
click at [365, 201] on quentale-workspace at bounding box center [383, 189] width 767 height 379
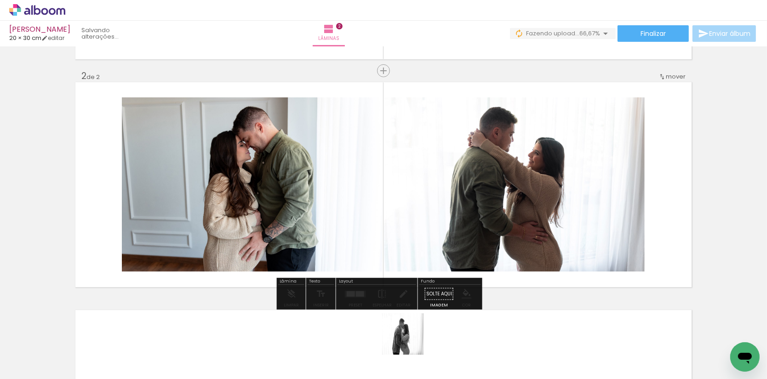
drag, startPoint x: 409, startPoint y: 341, endPoint x: 412, endPoint y: 225, distance: 116.3
click at [412, 225] on quentale-workspace at bounding box center [383, 189] width 767 height 379
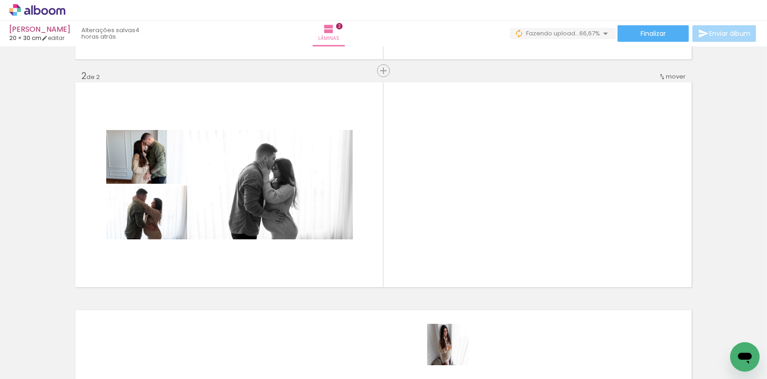
drag, startPoint x: 454, startPoint y: 357, endPoint x: 460, endPoint y: 203, distance: 154.1
click at [460, 203] on quentale-workspace at bounding box center [383, 189] width 767 height 379
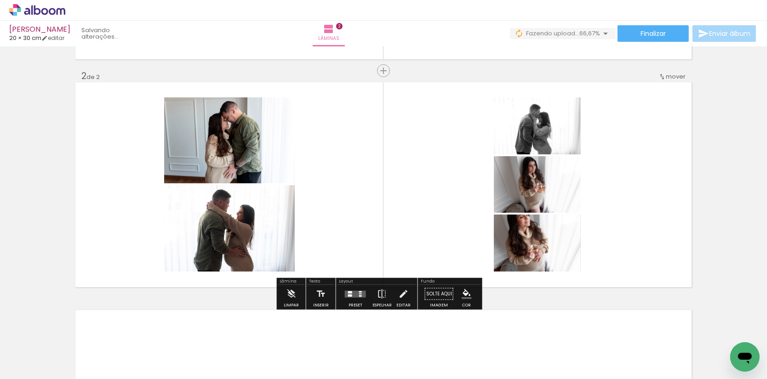
drag, startPoint x: 516, startPoint y: 326, endPoint x: 592, endPoint y: 167, distance: 176.0
click at [592, 167] on quentale-workspace at bounding box center [383, 189] width 767 height 379
click at [357, 297] on quentale-layouter at bounding box center [355, 293] width 21 height 7
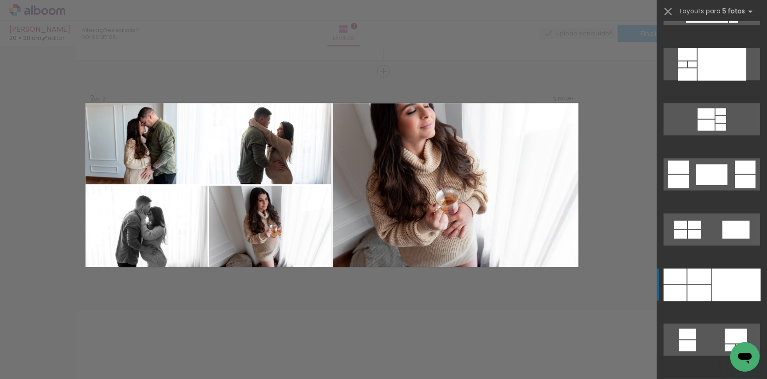
scroll to position [1379, 0]
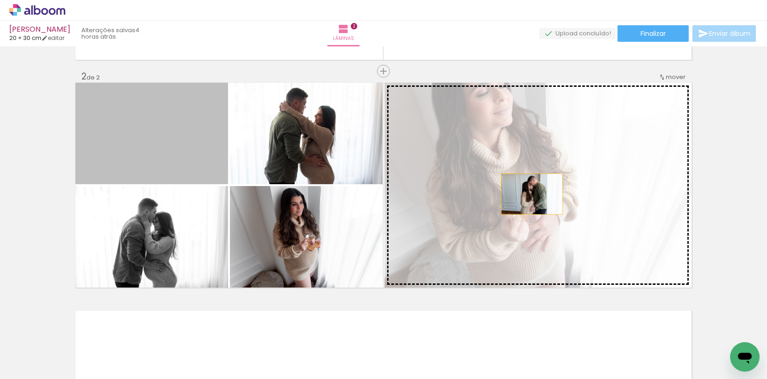
drag, startPoint x: 209, startPoint y: 138, endPoint x: 661, endPoint y: 240, distance: 463.5
click at [0, 0] on slot at bounding box center [0, 0] width 0 height 0
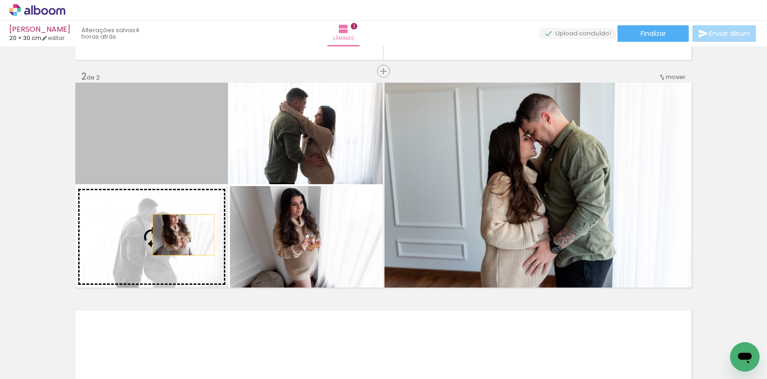
drag, startPoint x: 182, startPoint y: 160, endPoint x: 183, endPoint y: 235, distance: 75.4
click at [0, 0] on slot at bounding box center [0, 0] width 0 height 0
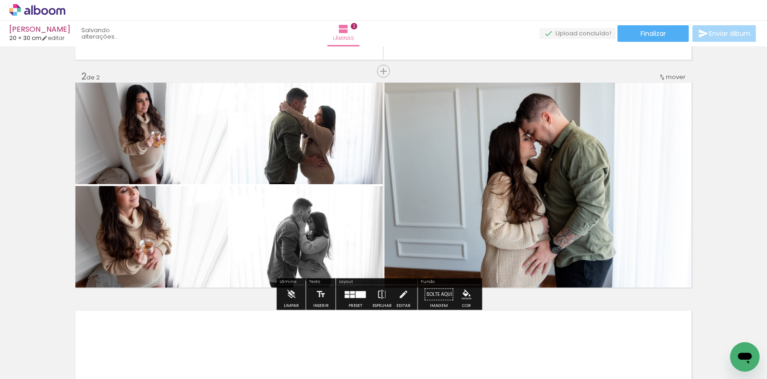
drag, startPoint x: 289, startPoint y: 239, endPoint x: 165, endPoint y: 135, distance: 161.9
click at [0, 0] on slot at bounding box center [0, 0] width 0 height 0
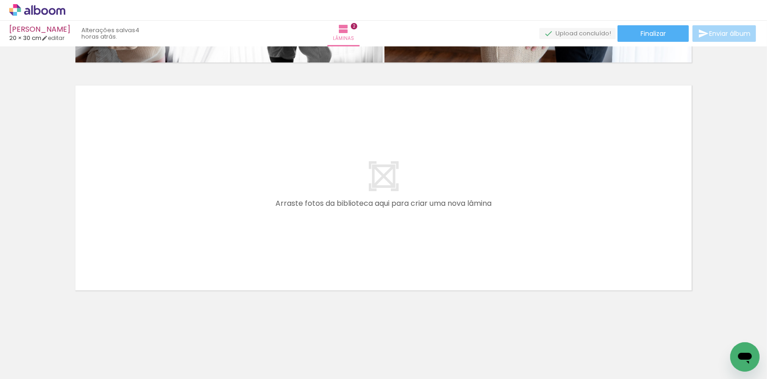
scroll to position [0, 76]
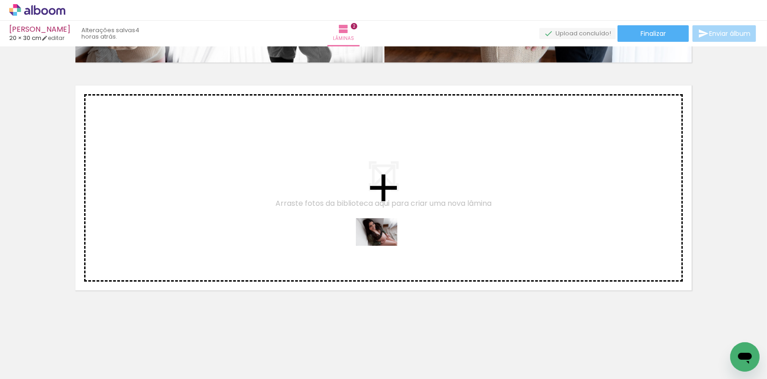
click at [382, 246] on quentale-workspace at bounding box center [383, 189] width 767 height 379
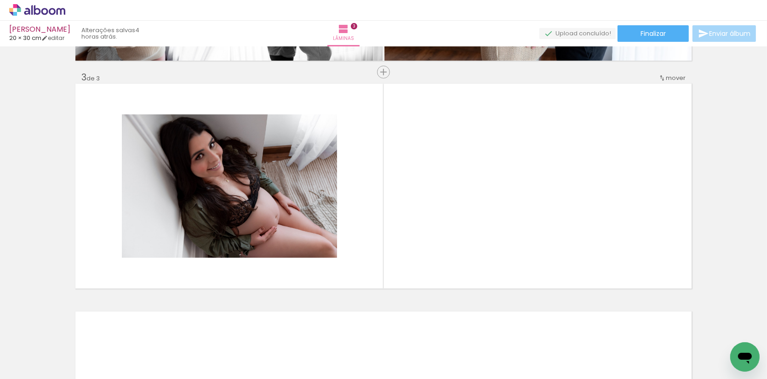
scroll to position [446, 0]
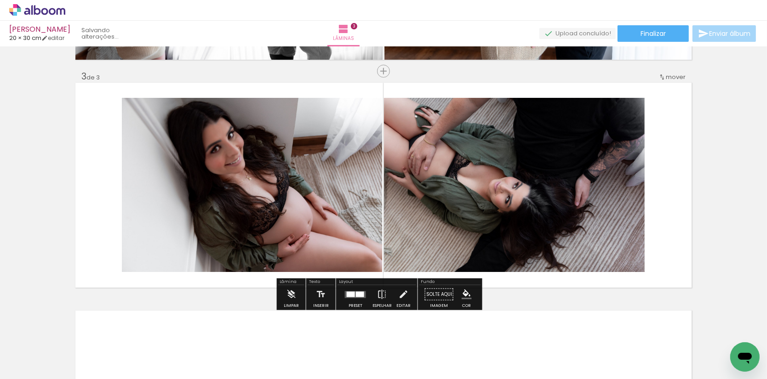
drag, startPoint x: 578, startPoint y: 336, endPoint x: 522, endPoint y: 240, distance: 111.1
click at [522, 240] on quentale-workspace at bounding box center [383, 189] width 767 height 379
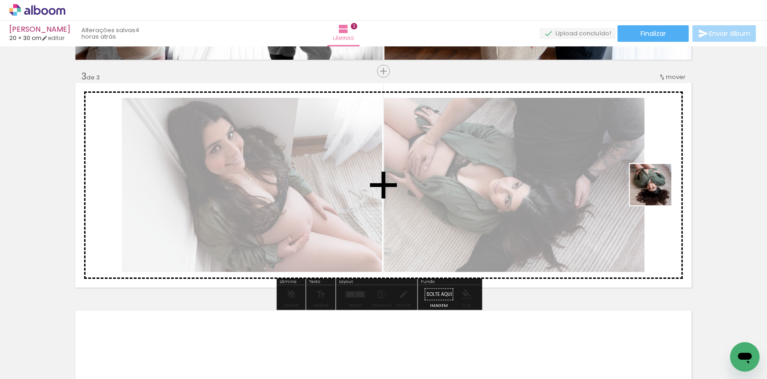
drag, startPoint x: 686, startPoint y: 304, endPoint x: 657, endPoint y: 191, distance: 116.6
click at [657, 191] on quentale-workspace at bounding box center [383, 189] width 767 height 379
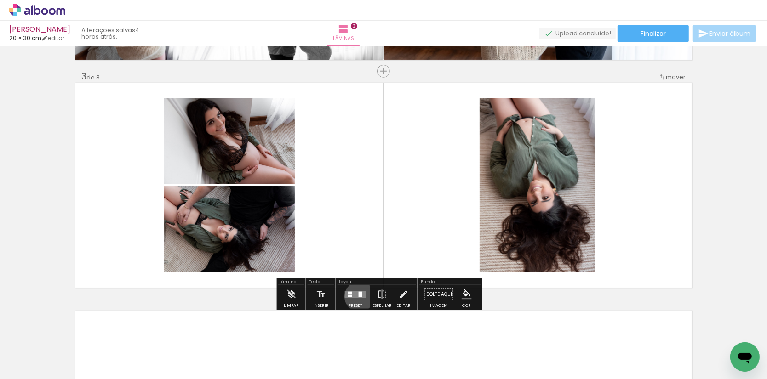
click at [362, 298] on quentale-layouter at bounding box center [355, 294] width 21 height 7
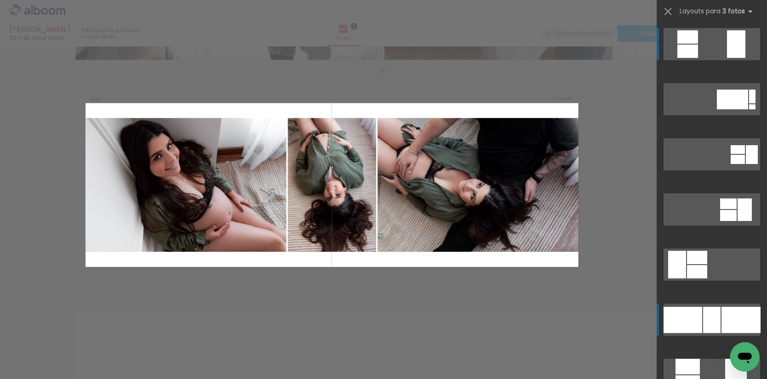
click at [749, 109] on div at bounding box center [752, 106] width 6 height 5
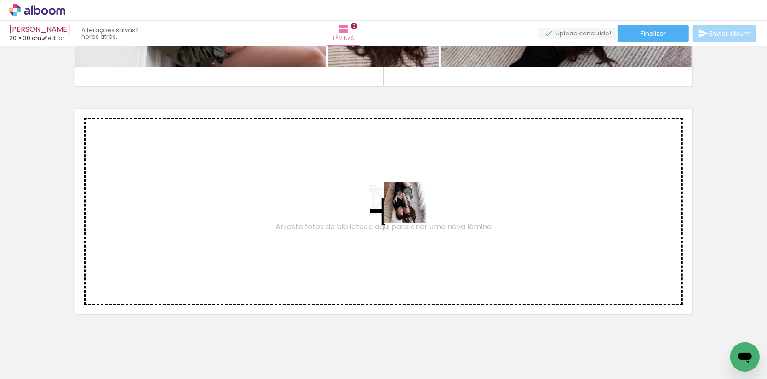
drag, startPoint x: 523, startPoint y: 344, endPoint x: 398, endPoint y: 198, distance: 192.7
click at [398, 198] on quentale-workspace at bounding box center [383, 189] width 767 height 379
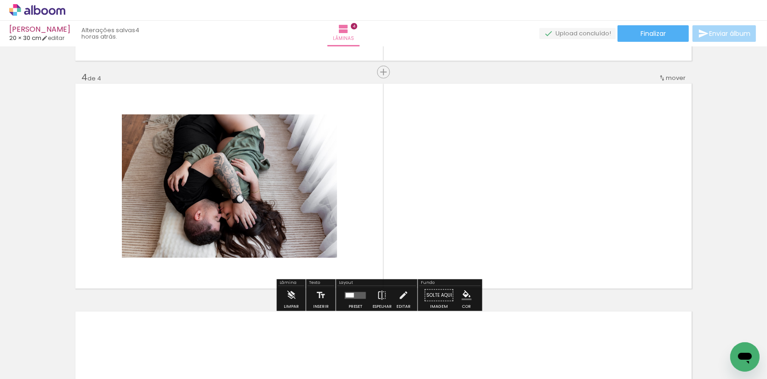
scroll to position [674, 0]
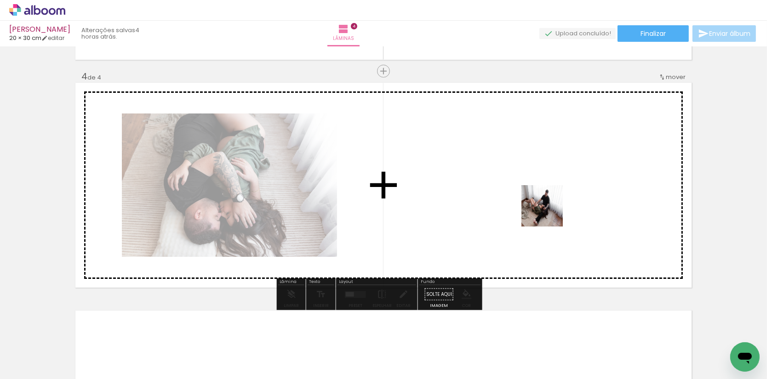
click at [548, 212] on quentale-workspace at bounding box center [383, 189] width 767 height 379
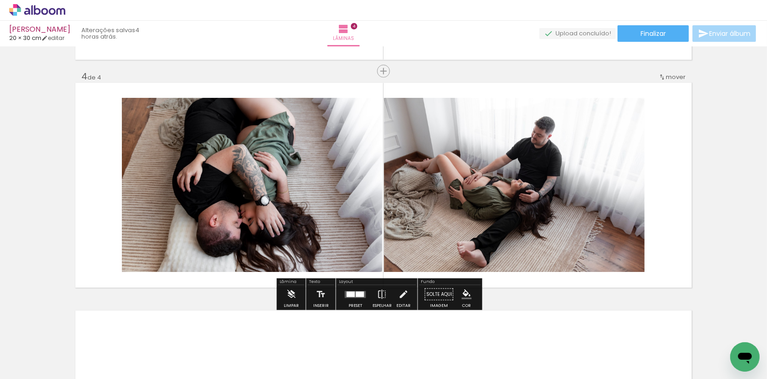
click at [359, 298] on quentale-layouter at bounding box center [355, 294] width 21 height 7
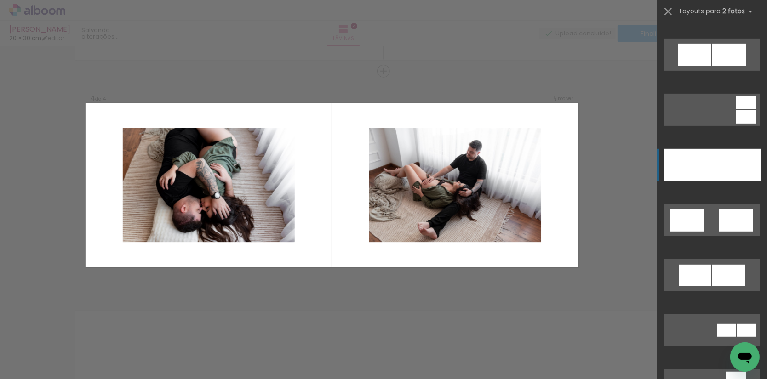
scroll to position [487, 0]
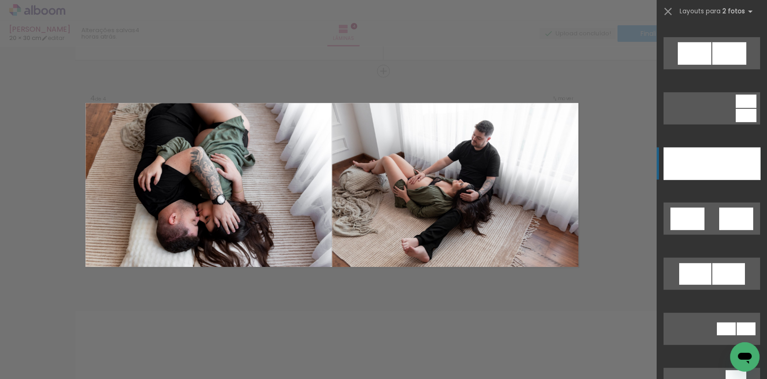
click at [717, 10] on div at bounding box center [711, 4] width 17 height 11
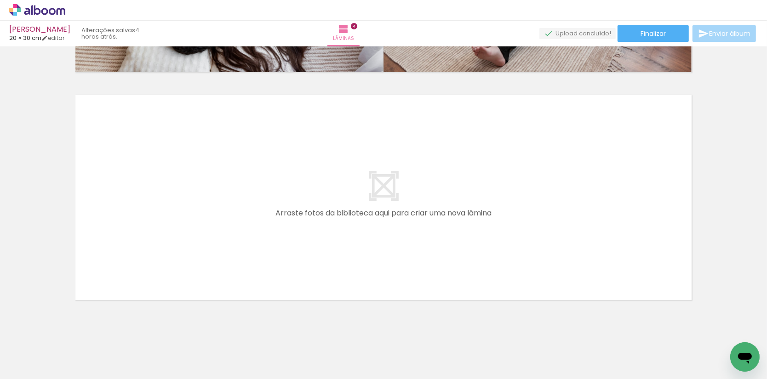
scroll to position [0, 491]
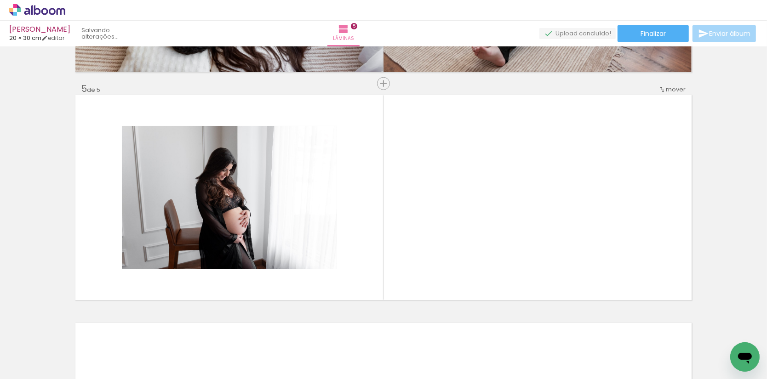
drag, startPoint x: 330, startPoint y: 342, endPoint x: 317, endPoint y: 222, distance: 120.2
click at [317, 222] on quentale-workspace at bounding box center [383, 189] width 767 height 379
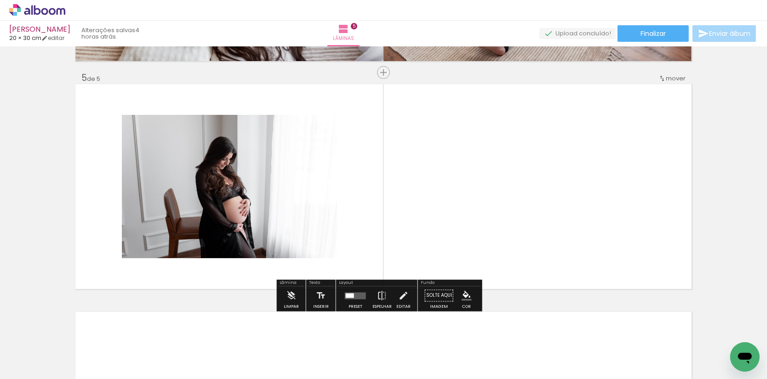
scroll to position [902, 0]
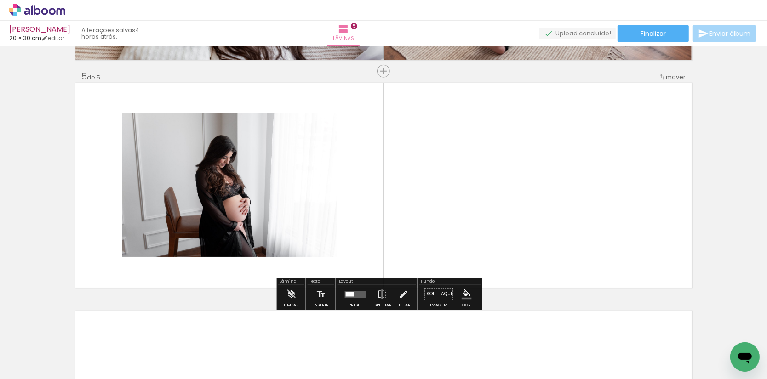
drag, startPoint x: 378, startPoint y: 339, endPoint x: 383, endPoint y: 188, distance: 151.3
click at [383, 188] on quentale-workspace at bounding box center [383, 189] width 767 height 379
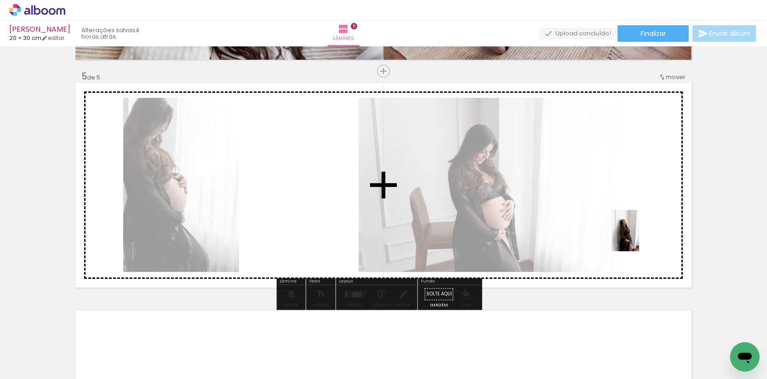
drag, startPoint x: 637, startPoint y: 291, endPoint x: 639, endPoint y: 235, distance: 56.1
click at [639, 235] on quentale-workspace at bounding box center [383, 189] width 767 height 379
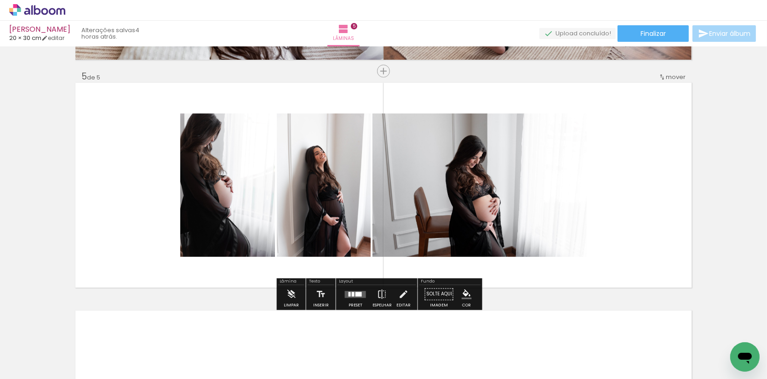
click at [354, 293] on div at bounding box center [353, 294] width 3 height 5
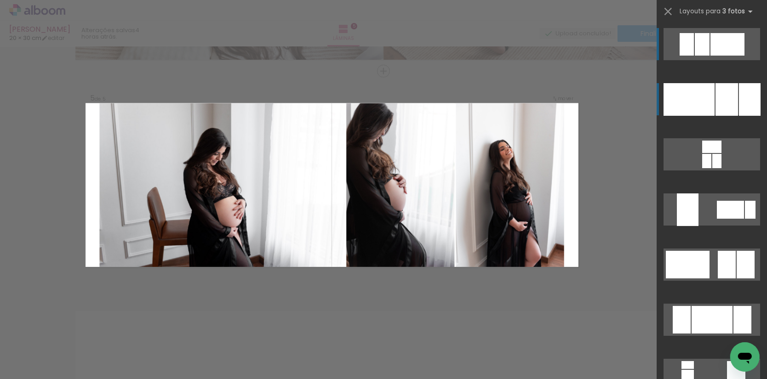
click at [737, 97] on div at bounding box center [726, 99] width 23 height 33
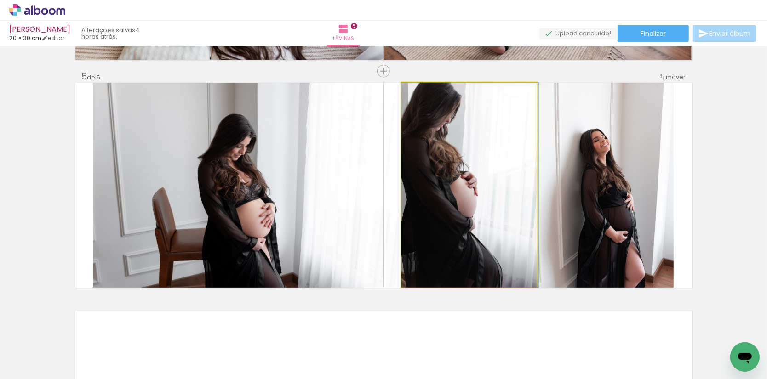
drag, startPoint x: 494, startPoint y: 178, endPoint x: 506, endPoint y: 194, distance: 20.4
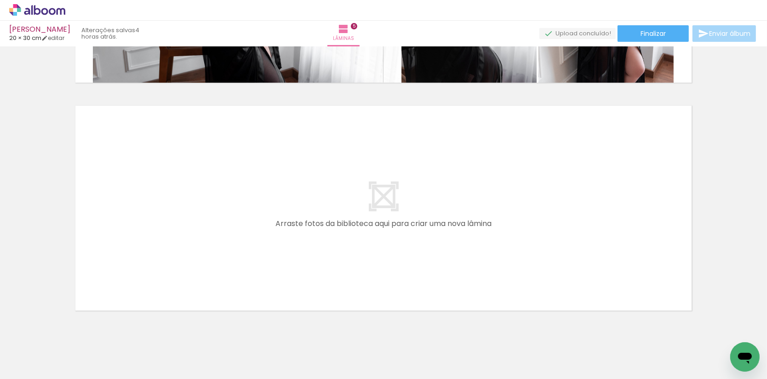
scroll to position [1110, 0]
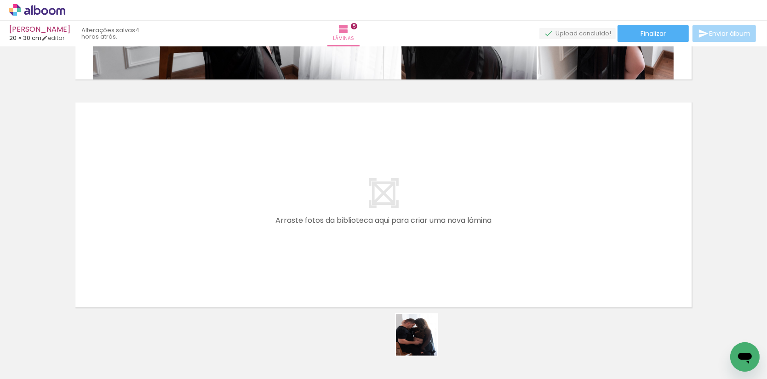
drag, startPoint x: 427, startPoint y: 351, endPoint x: 338, endPoint y: 212, distance: 165.1
click at [338, 212] on quentale-workspace at bounding box center [383, 189] width 767 height 379
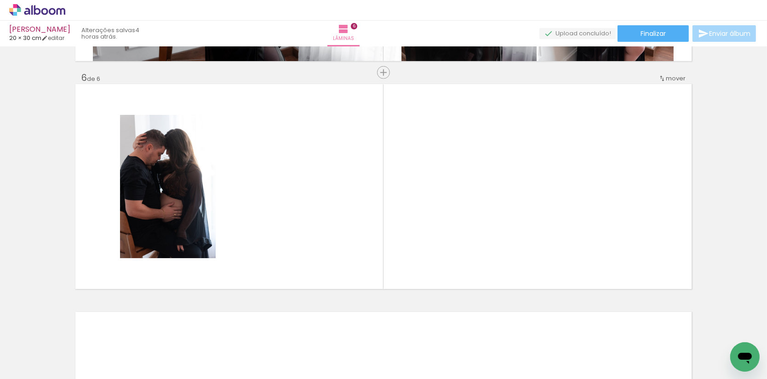
scroll to position [1131, 0]
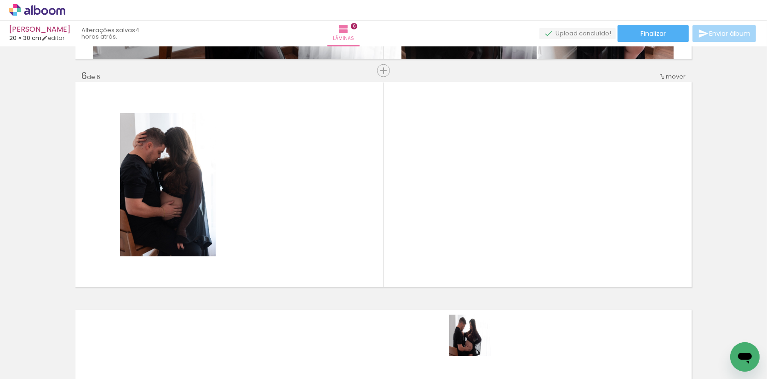
drag, startPoint x: 477, startPoint y: 348, endPoint x: 445, endPoint y: 209, distance: 142.5
click at [445, 209] on quentale-workspace at bounding box center [383, 189] width 767 height 379
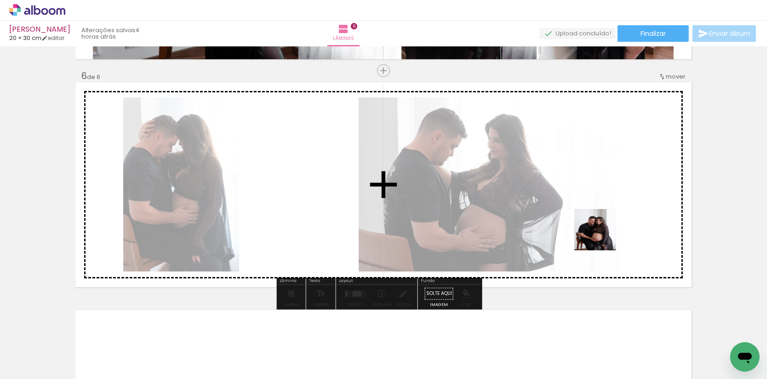
drag, startPoint x: 541, startPoint y: 352, endPoint x: 602, endPoint y: 235, distance: 131.7
click at [602, 235] on quentale-workspace at bounding box center [383, 189] width 767 height 379
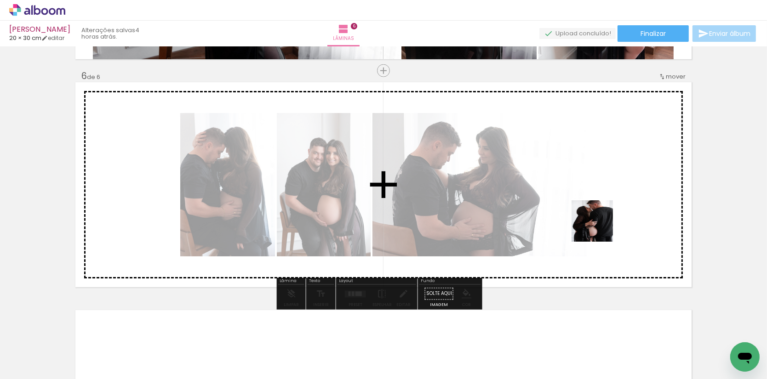
drag, startPoint x: 596, startPoint y: 272, endPoint x: 599, endPoint y: 225, distance: 47.0
click at [599, 225] on quentale-workspace at bounding box center [383, 189] width 767 height 379
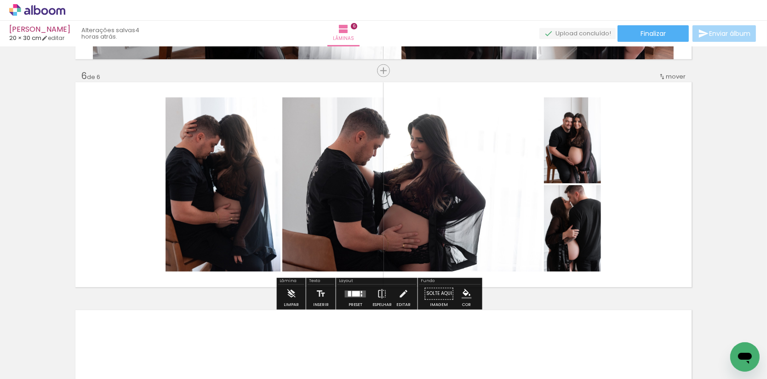
click at [356, 296] on div at bounding box center [356, 294] width 8 height 6
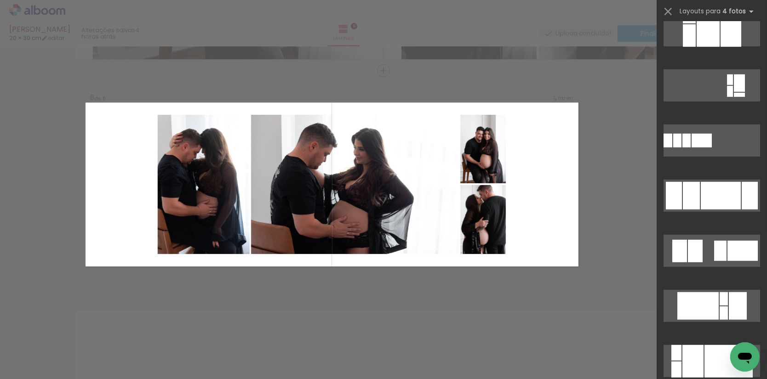
scroll to position [765, 0]
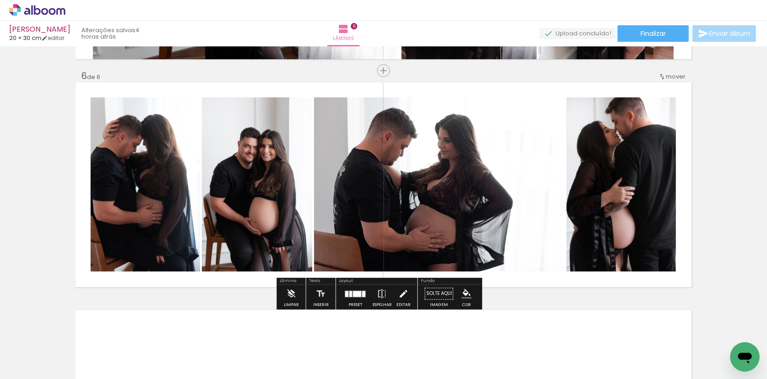
click at [359, 291] on quentale-layouter at bounding box center [355, 293] width 21 height 7
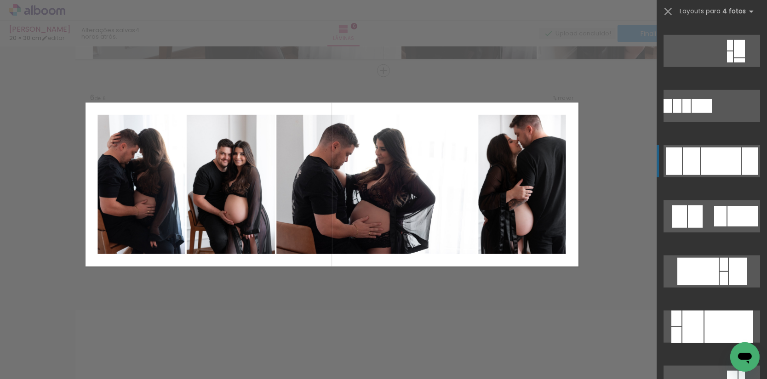
scroll to position [882, 0]
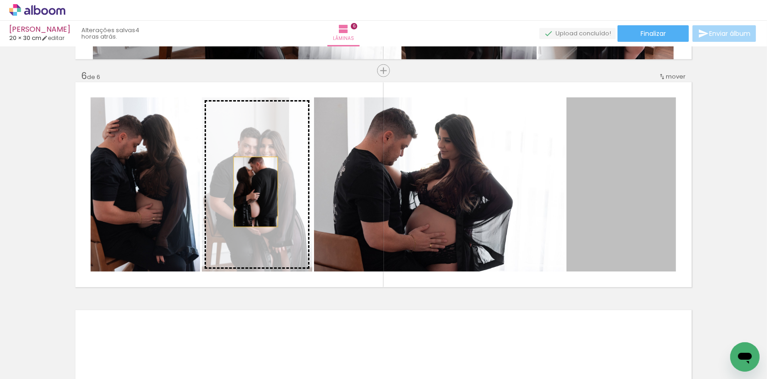
drag, startPoint x: 615, startPoint y: 214, endPoint x: 256, endPoint y: 192, distance: 360.5
click at [0, 0] on slot at bounding box center [0, 0] width 0 height 0
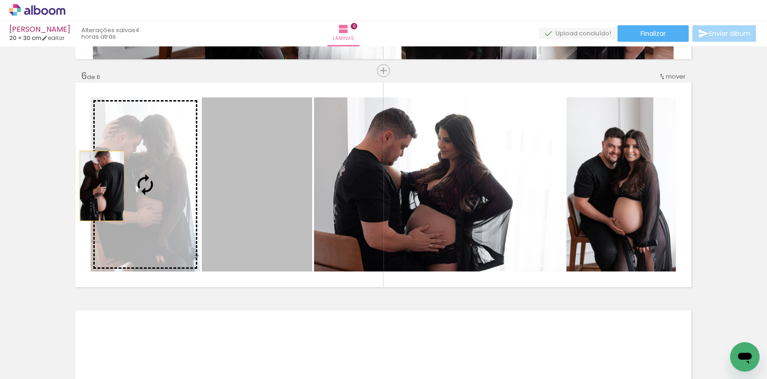
drag, startPoint x: 244, startPoint y: 188, endPoint x: 113, endPoint y: 194, distance: 131.6
click at [0, 0] on slot at bounding box center [0, 0] width 0 height 0
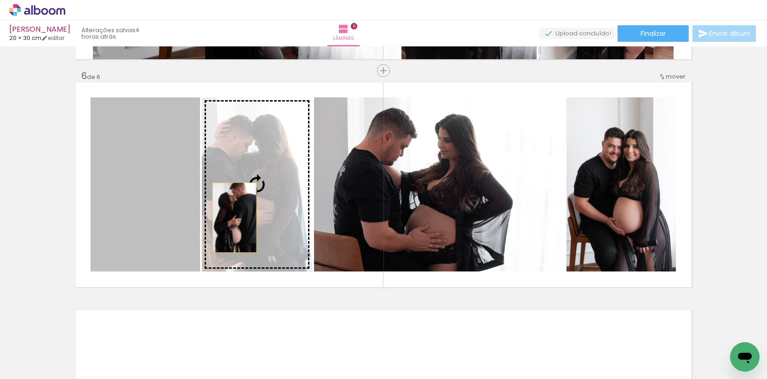
drag, startPoint x: 161, startPoint y: 219, endPoint x: 252, endPoint y: 218, distance: 91.5
click at [0, 0] on slot at bounding box center [0, 0] width 0 height 0
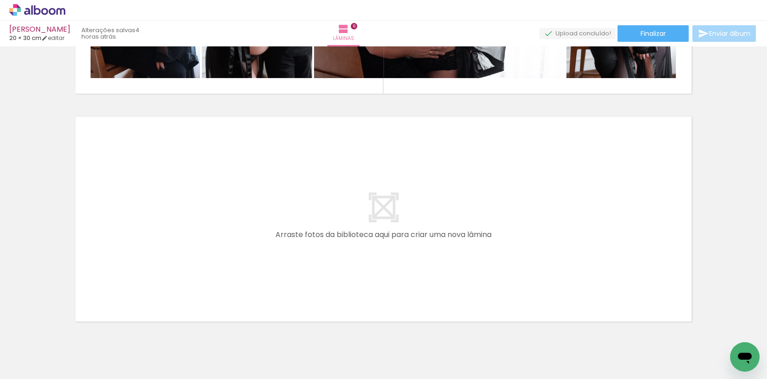
scroll to position [0, 924]
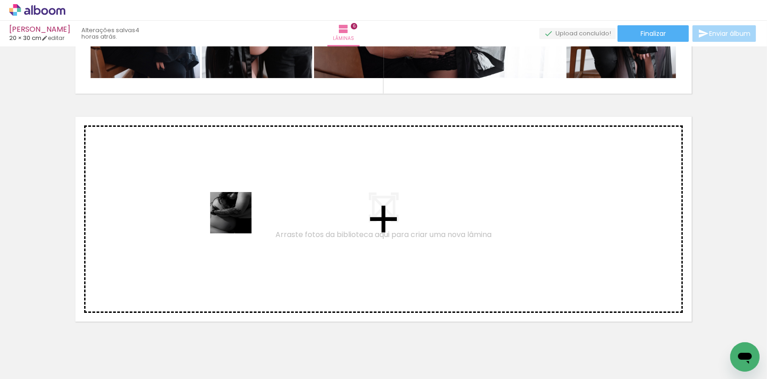
click at [237, 218] on quentale-workspace at bounding box center [383, 189] width 767 height 379
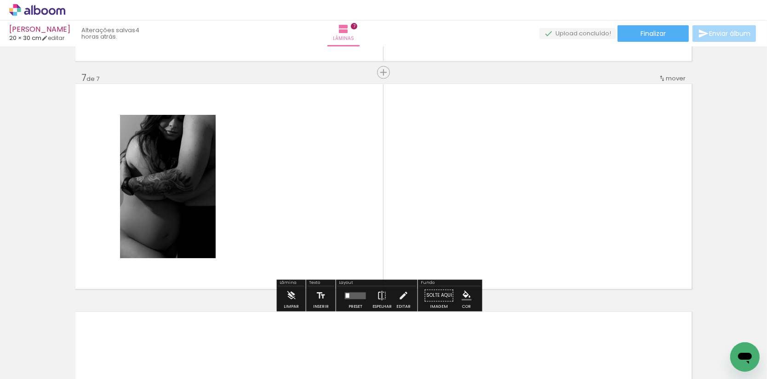
scroll to position [1358, 0]
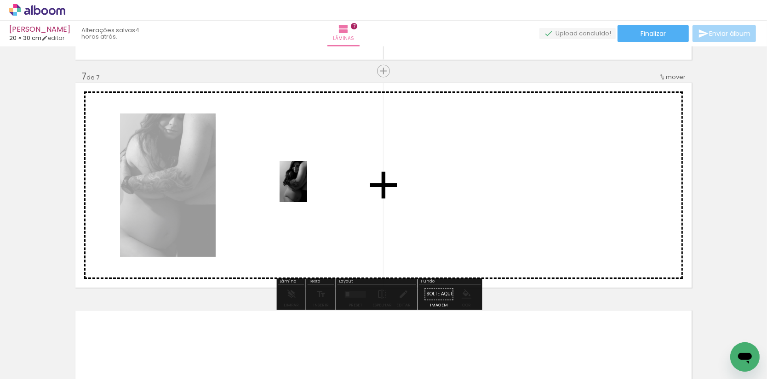
click at [307, 188] on quentale-workspace at bounding box center [383, 189] width 767 height 379
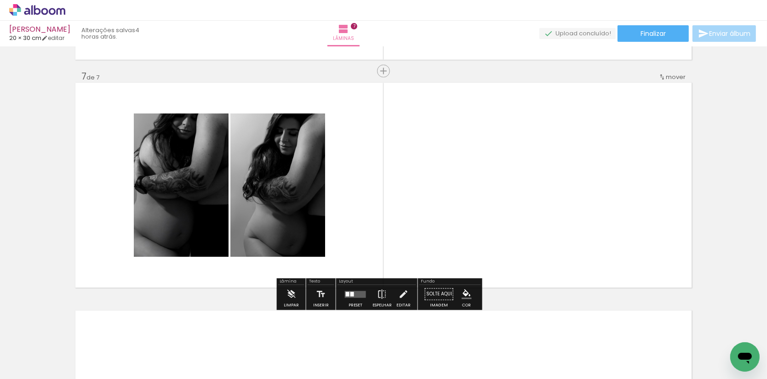
click at [363, 296] on quentale-layouter at bounding box center [355, 294] width 21 height 7
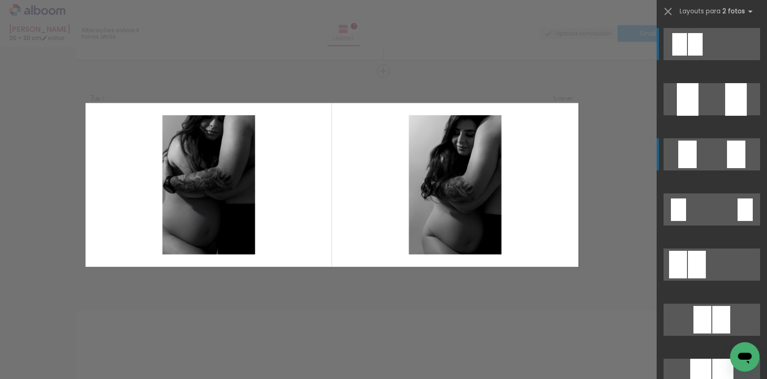
scroll to position [0, 0]
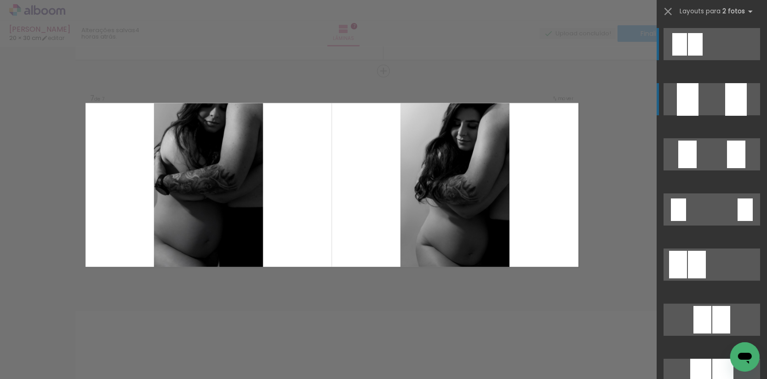
click at [713, 103] on quentale-layouter at bounding box center [711, 99] width 97 height 32
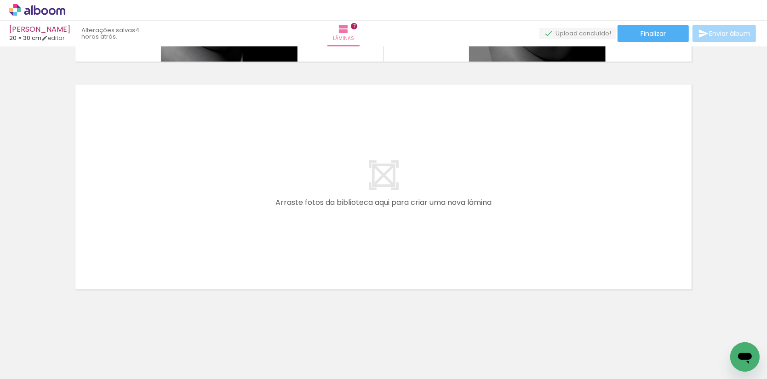
scroll to position [1583, 0]
click at [320, 229] on quentale-workspace at bounding box center [383, 189] width 767 height 379
